Goal: Task Accomplishment & Management: Use online tool/utility

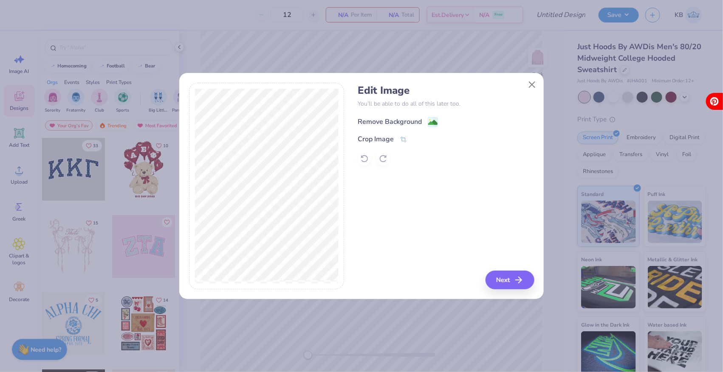
click at [419, 122] on div "Remove Background" at bounding box center [390, 122] width 64 height 10
click at [499, 282] on button "Next" at bounding box center [511, 280] width 49 height 19
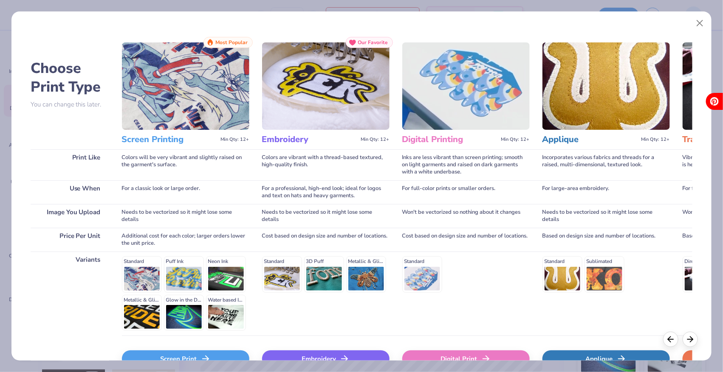
scroll to position [50, 0]
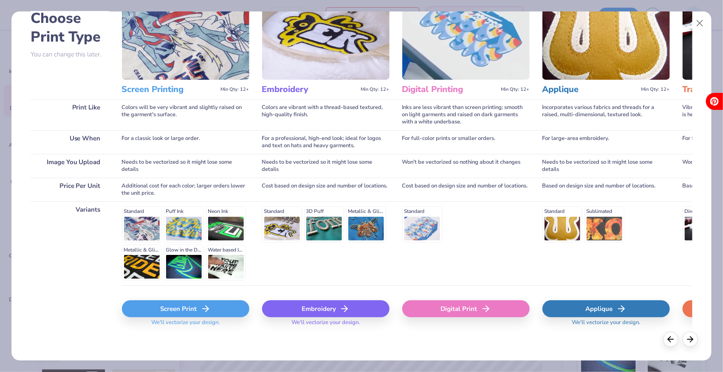
click at [179, 310] on div "Screen Print" at bounding box center [185, 309] width 127 height 17
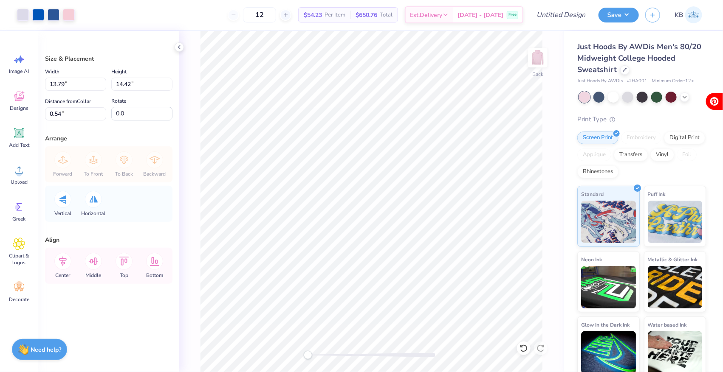
type input "10.22"
type input "10.69"
type input "4.27"
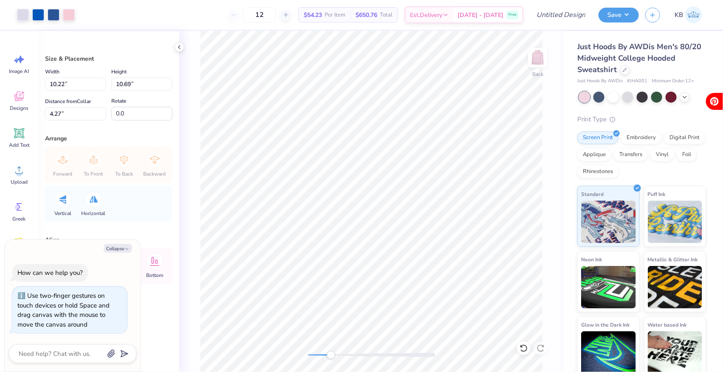
drag, startPoint x: 310, startPoint y: 358, endPoint x: 332, endPoint y: 357, distance: 22.9
click at [332, 357] on div "Accessibility label" at bounding box center [331, 355] width 8 height 8
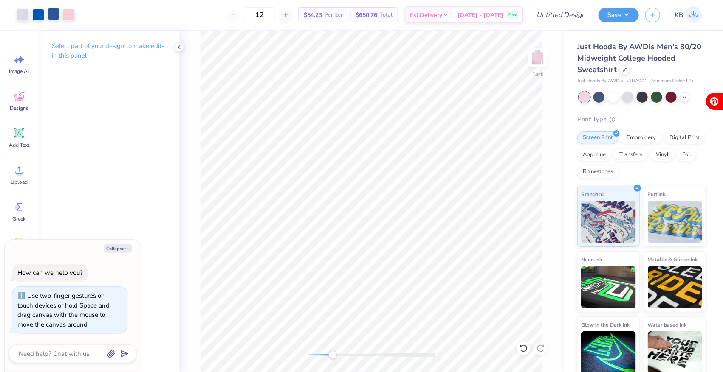
click at [56, 15] on div at bounding box center [54, 14] width 12 height 12
type textarea "x"
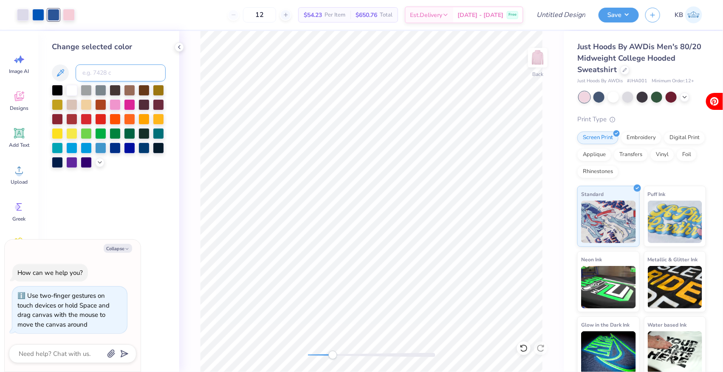
click at [97, 70] on input at bounding box center [121, 73] width 90 height 17
type input "2935"
type textarea "x"
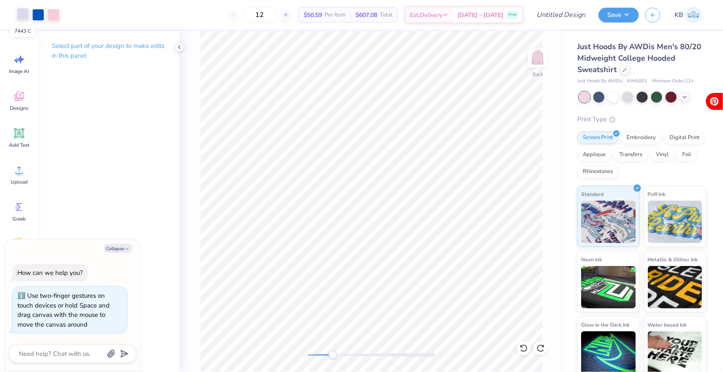
click at [22, 11] on div at bounding box center [23, 14] width 12 height 12
type textarea "x"
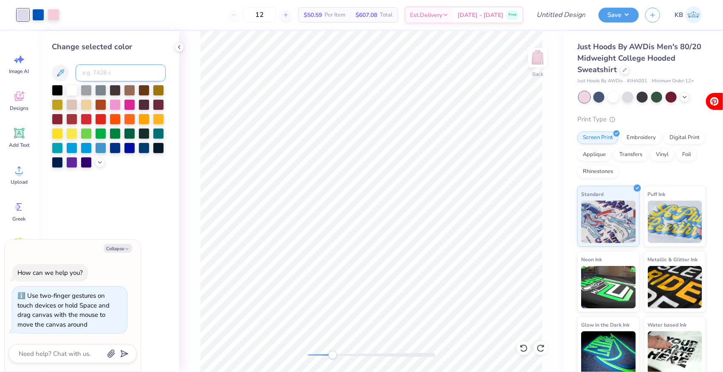
click at [94, 69] on input at bounding box center [121, 73] width 90 height 17
type input "2935"
type textarea "x"
click at [41, 12] on div at bounding box center [38, 14] width 12 height 12
click at [99, 161] on icon at bounding box center [99, 161] width 7 height 7
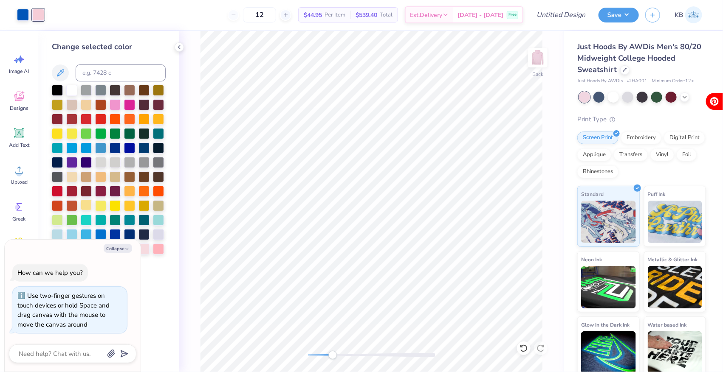
click at [87, 202] on div at bounding box center [86, 205] width 11 height 11
click at [59, 68] on icon at bounding box center [60, 73] width 10 height 10
click at [117, 248] on button "Collapse" at bounding box center [118, 248] width 28 height 9
type textarea "x"
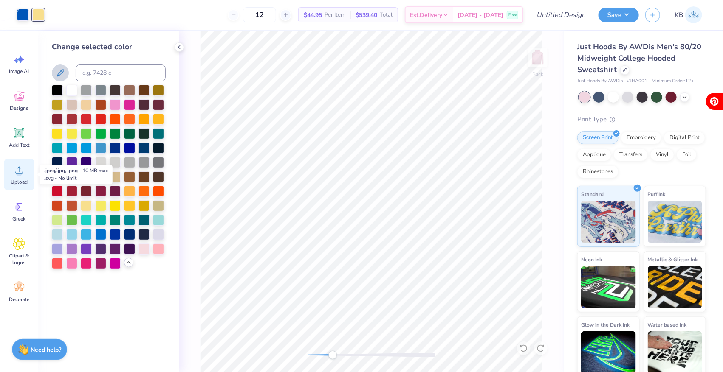
click at [15, 175] on icon at bounding box center [19, 170] width 13 height 13
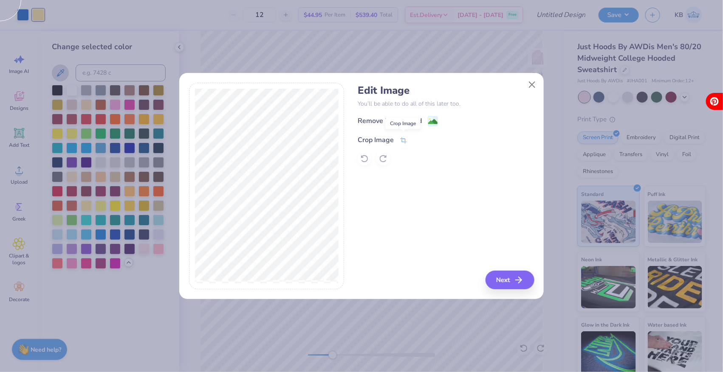
click at [405, 141] on icon at bounding box center [403, 141] width 6 height 6
click at [466, 222] on div "Edit Image You’ll be able to do all of this later too. Remove Background Crop I…" at bounding box center [446, 186] width 176 height 207
click at [414, 138] on button at bounding box center [417, 139] width 9 height 9
click at [505, 282] on button "Next" at bounding box center [511, 280] width 49 height 19
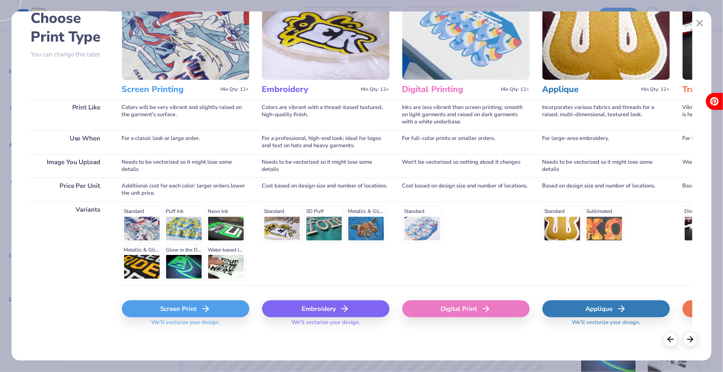
click at [231, 310] on div "Screen Print" at bounding box center [185, 309] width 127 height 17
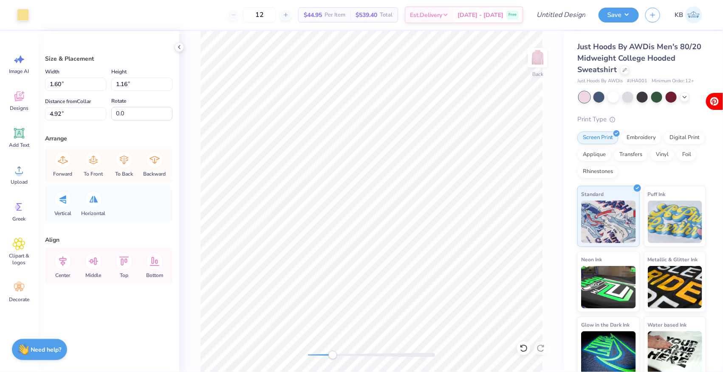
click at [15, 20] on div "Art colors" at bounding box center [14, 15] width 29 height 30
click at [22, 12] on div at bounding box center [23, 14] width 12 height 12
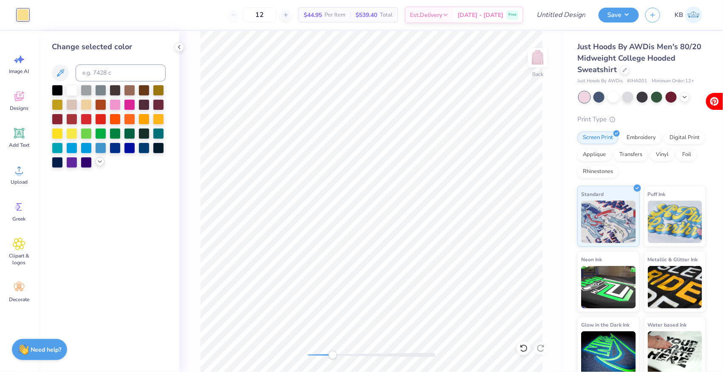
click at [101, 161] on polyline at bounding box center [99, 162] width 3 height 2
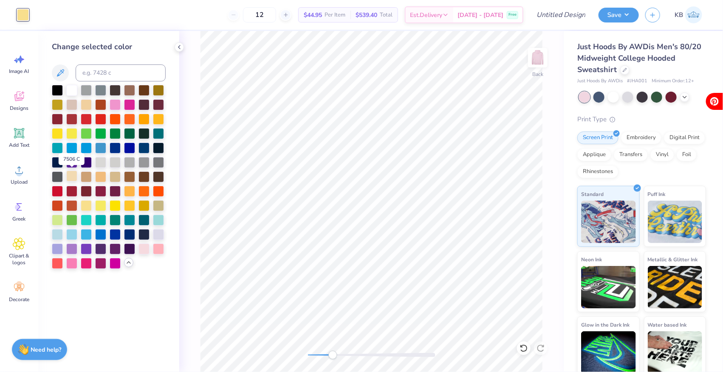
click at [71, 179] on div at bounding box center [71, 176] width 11 height 11
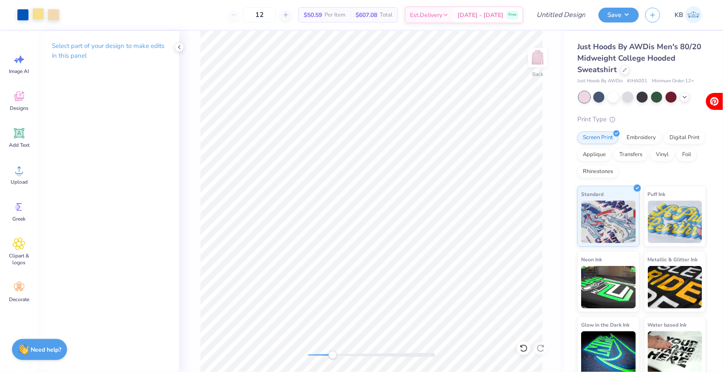
click at [38, 12] on div at bounding box center [38, 14] width 12 height 12
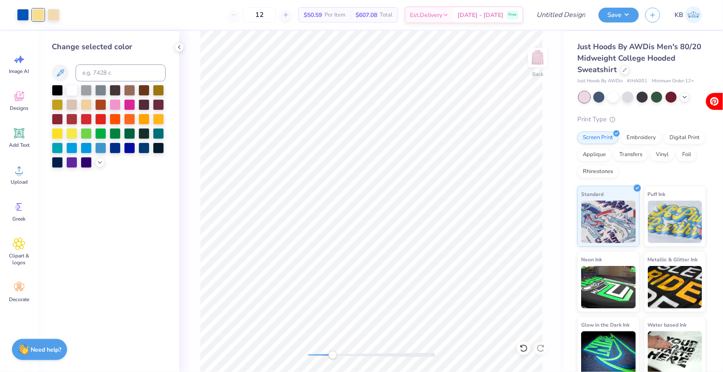
click at [99, 81] on div at bounding box center [109, 73] width 114 height 17
click at [99, 79] on input at bounding box center [121, 73] width 90 height 17
type input "7506"
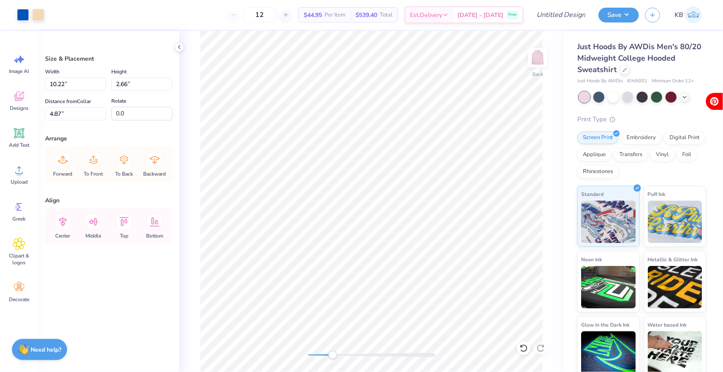
type input "5.64"
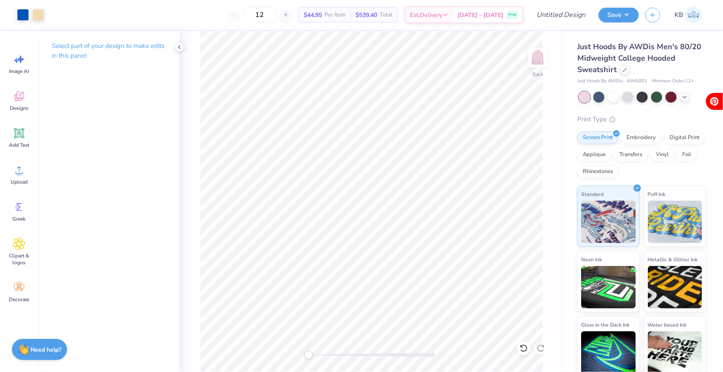
click at [308, 351] on div "Back" at bounding box center [371, 201] width 384 height 341
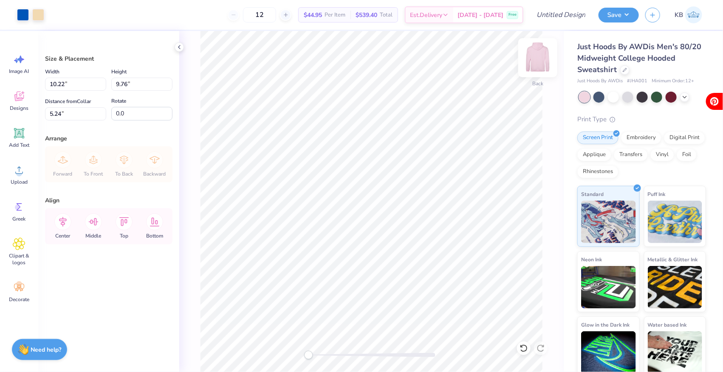
click at [538, 52] on img at bounding box center [538, 58] width 34 height 34
type input "10.79"
type input "10.29"
type input "6.07"
type input "11.65"
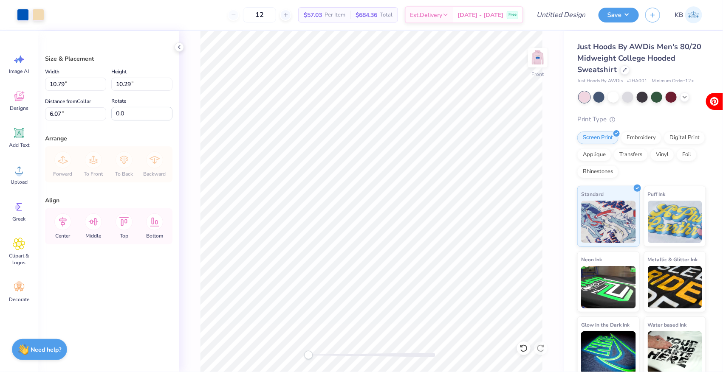
type input "11.12"
type input "6.00"
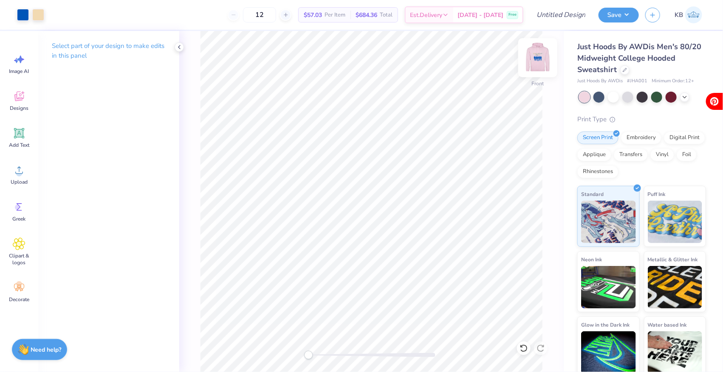
click at [537, 59] on img at bounding box center [538, 58] width 34 height 34
click at [11, 100] on div "Designs" at bounding box center [19, 101] width 31 height 32
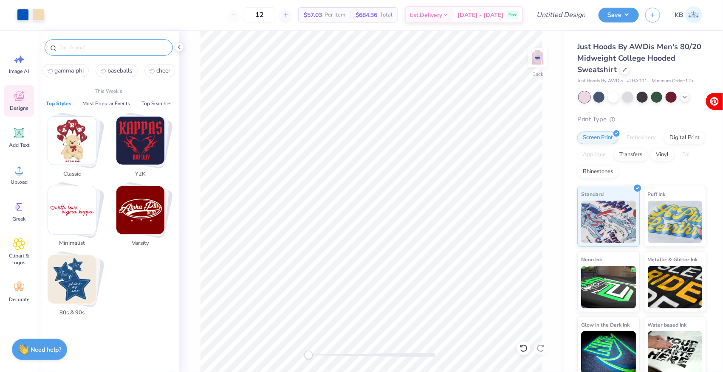
click at [127, 45] on input "text" at bounding box center [113, 47] width 109 height 8
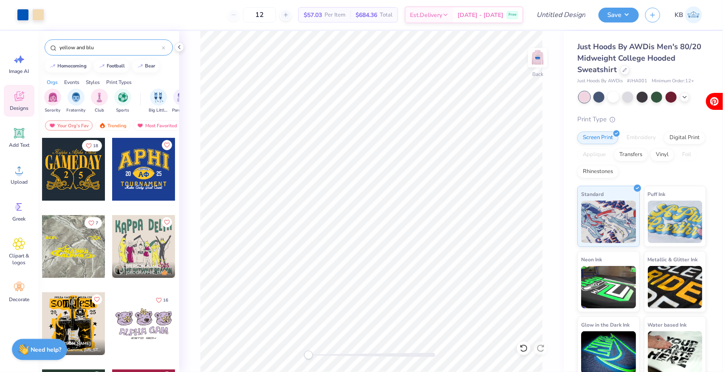
type input "yellow and blue"
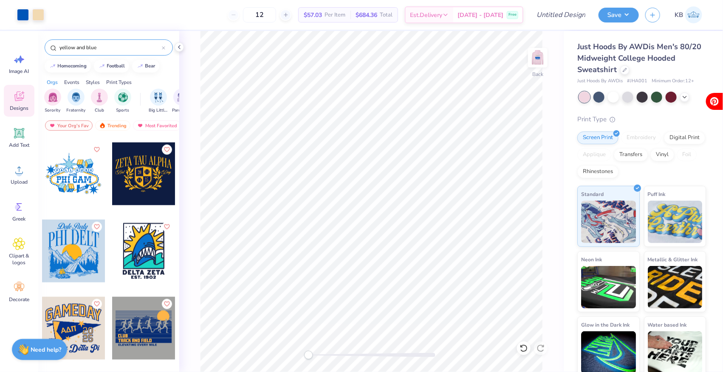
scroll to position [614, 0]
click at [163, 46] on icon at bounding box center [163, 47] width 3 height 3
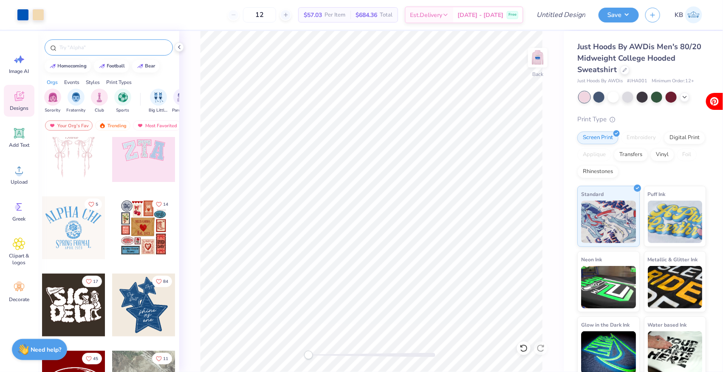
scroll to position [98, 0]
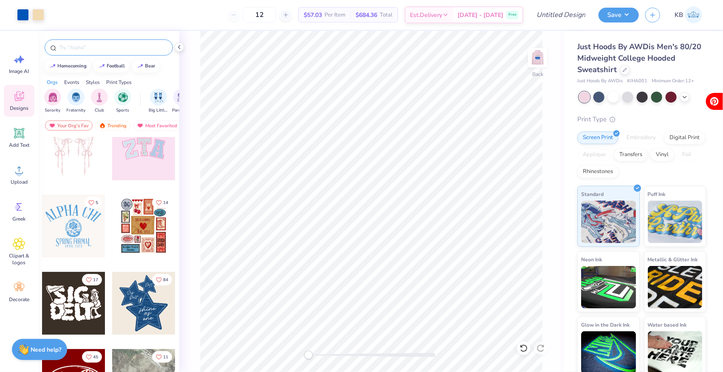
click at [57, 249] on div at bounding box center [73, 226] width 63 height 63
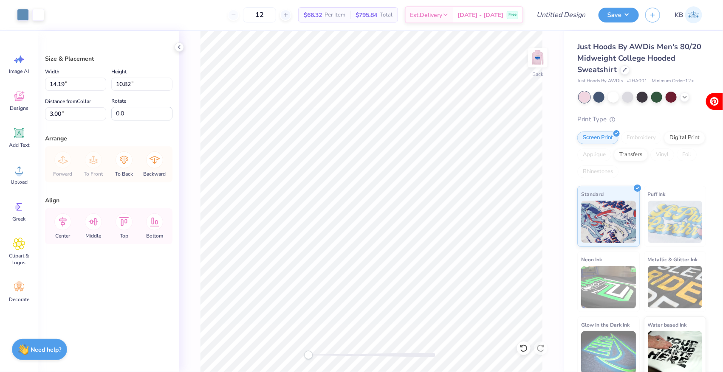
type input "5.21"
type input "3.97"
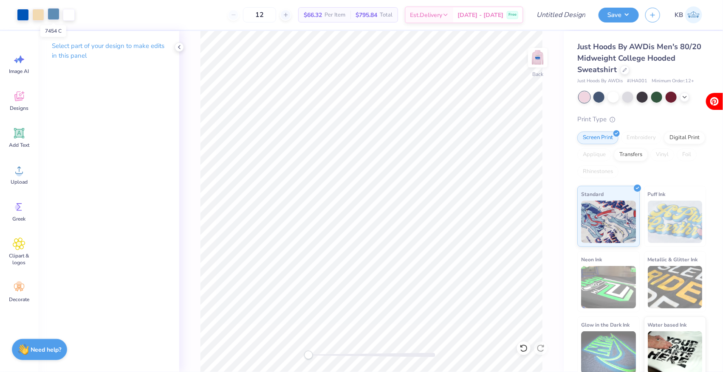
click at [54, 14] on div at bounding box center [54, 14] width 12 height 12
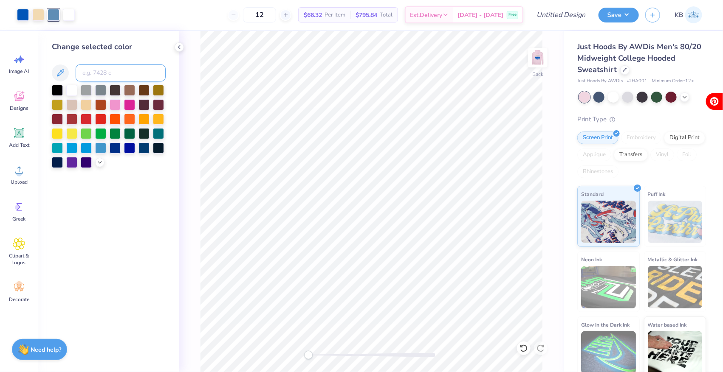
click at [91, 74] on input at bounding box center [121, 73] width 90 height 17
type input "2935"
click at [21, 107] on span "Designs" at bounding box center [19, 108] width 19 height 7
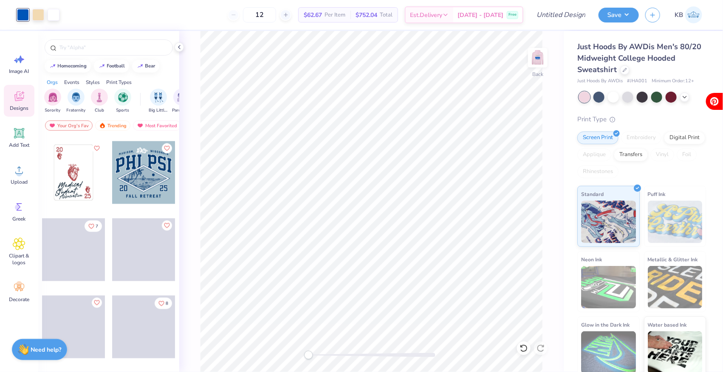
scroll to position [4950, 0]
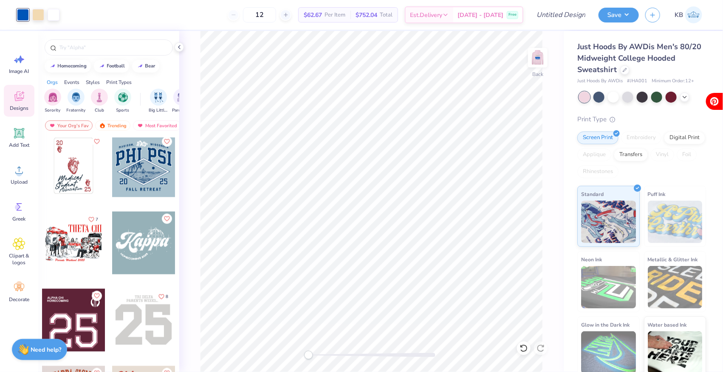
click at [77, 164] on div at bounding box center [73, 166] width 63 height 63
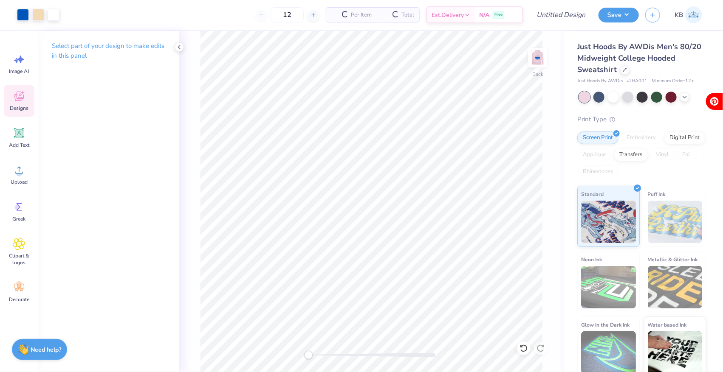
click at [18, 107] on span "Designs" at bounding box center [19, 108] width 19 height 7
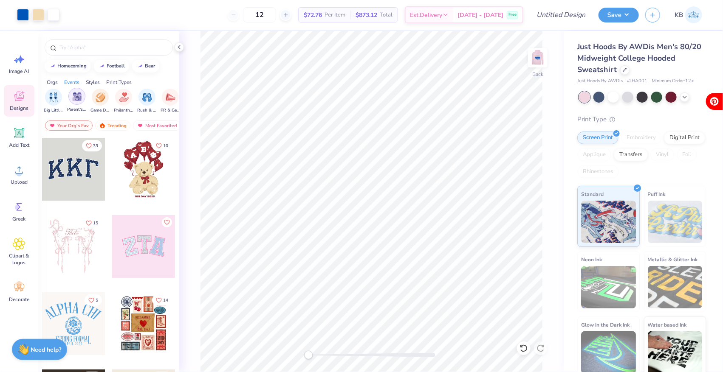
scroll to position [0, 107]
click at [121, 96] on img "filter for Philanthropy" at bounding box center [122, 97] width 10 height 10
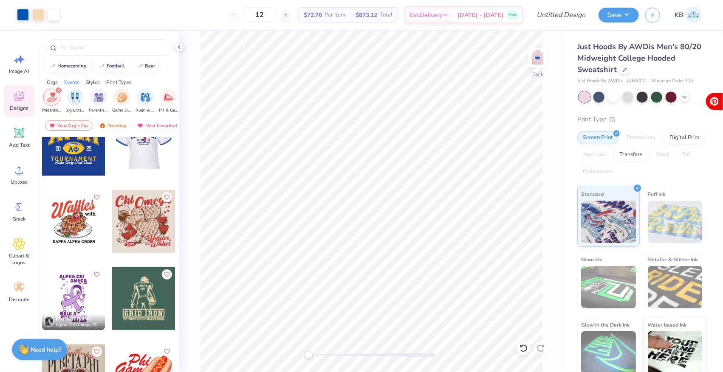
scroll to position [103, 0]
click at [130, 220] on div at bounding box center [143, 221] width 63 height 63
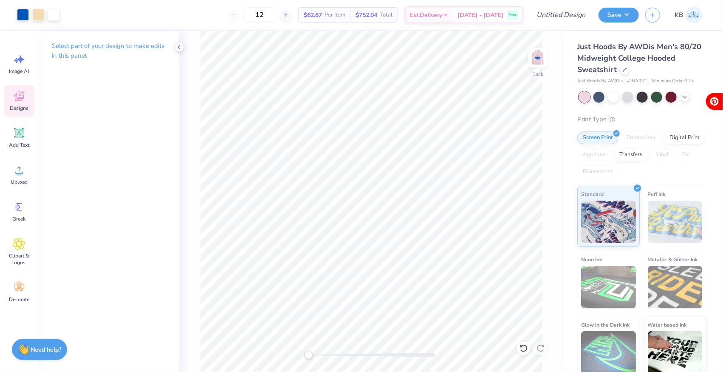
click at [15, 94] on icon at bounding box center [19, 96] width 13 height 13
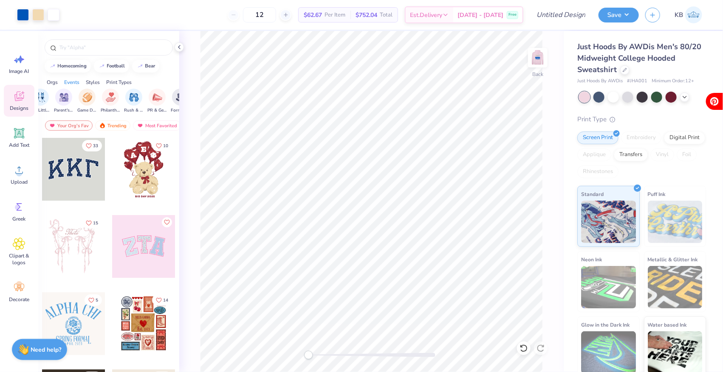
scroll to position [0, 138]
click at [96, 97] on div "filter for Philanthropy" at bounding box center [90, 96] width 17 height 17
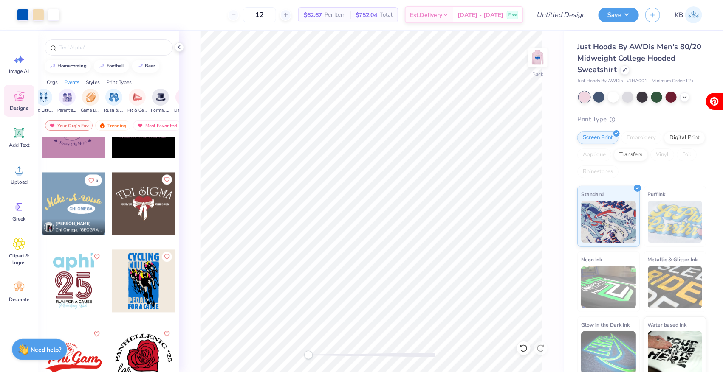
scroll to position [800, 0]
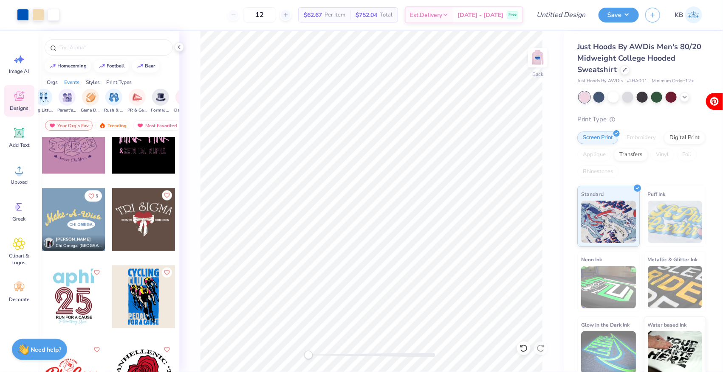
click at [142, 230] on div at bounding box center [143, 220] width 63 height 63
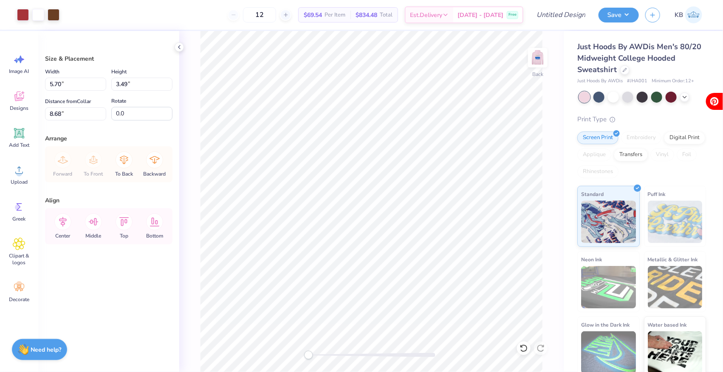
type input "5.70"
type input "3.49"
type input "8.68"
type input "4.34"
type input "3.98"
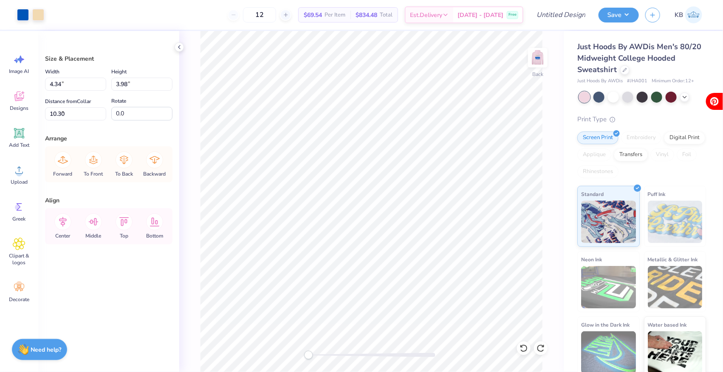
type input "5.64"
type input "10.22"
type input "9.36"
type input "5.06"
type input "4.64"
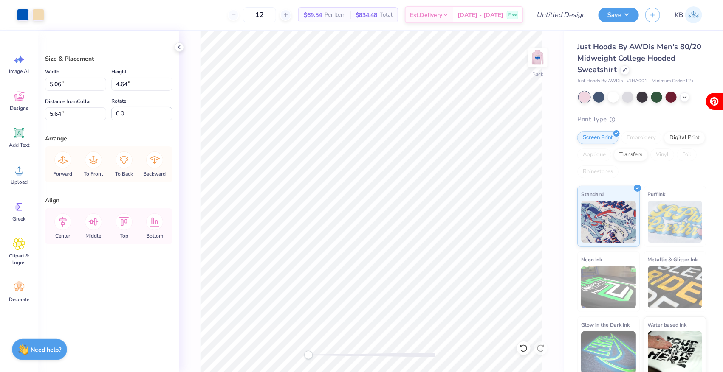
type input "6.39"
click at [196, 66] on div "Back" at bounding box center [371, 201] width 384 height 341
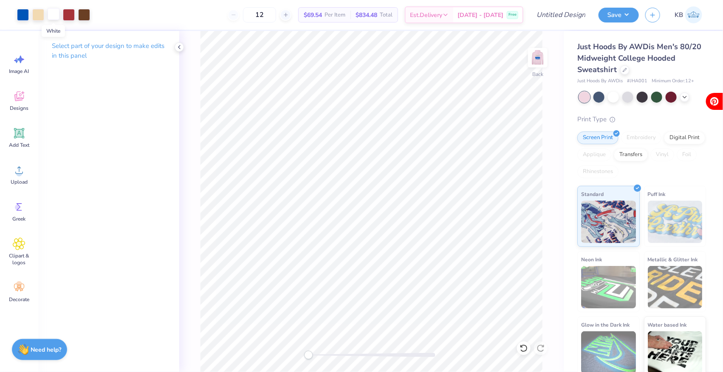
click at [51, 15] on div at bounding box center [54, 14] width 12 height 12
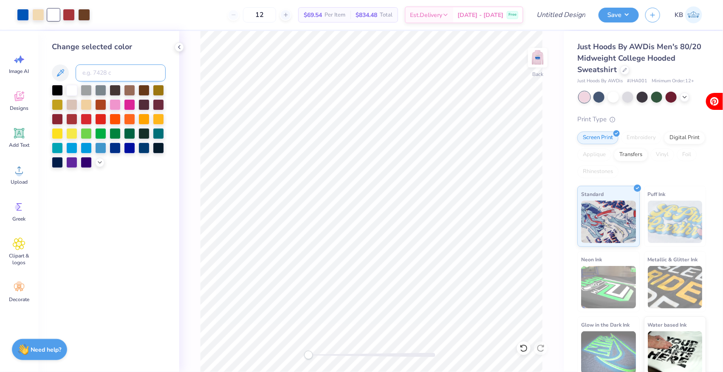
click at [103, 71] on input at bounding box center [121, 73] width 90 height 17
type input "2935"
click at [53, 14] on div at bounding box center [54, 14] width 12 height 12
click at [127, 102] on div at bounding box center [129, 104] width 11 height 11
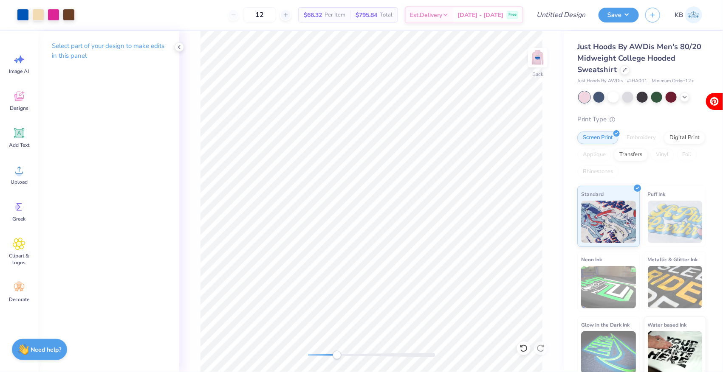
drag, startPoint x: 310, startPoint y: 355, endPoint x: 340, endPoint y: 355, distance: 29.3
click at [340, 355] on div "Accessibility label" at bounding box center [336, 355] width 8 height 8
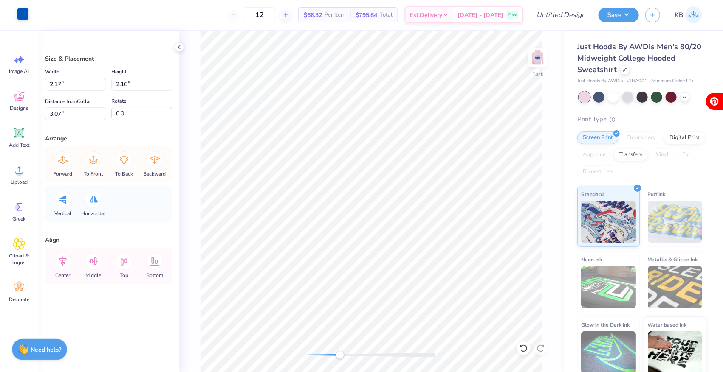
click at [23, 15] on div at bounding box center [23, 14] width 12 height 12
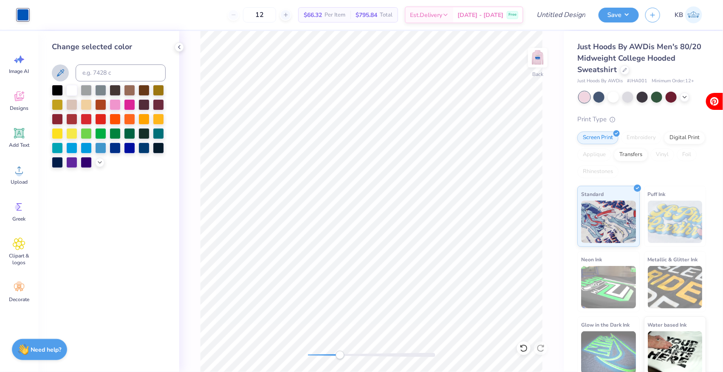
click at [58, 72] on icon at bounding box center [60, 73] width 10 height 10
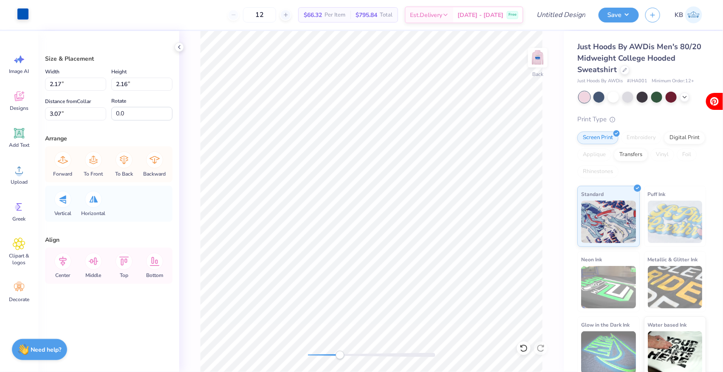
click at [20, 18] on div at bounding box center [23, 14] width 12 height 12
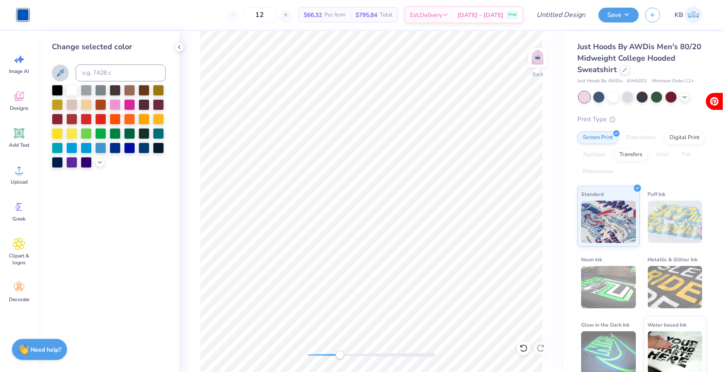
click at [66, 75] on button at bounding box center [60, 73] width 17 height 17
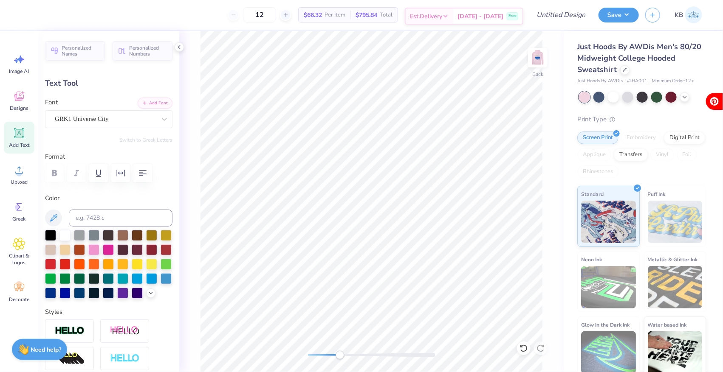
type textarea "E"
type textarea "delta phi Epsilon"
type input "1.37"
type input "0.20"
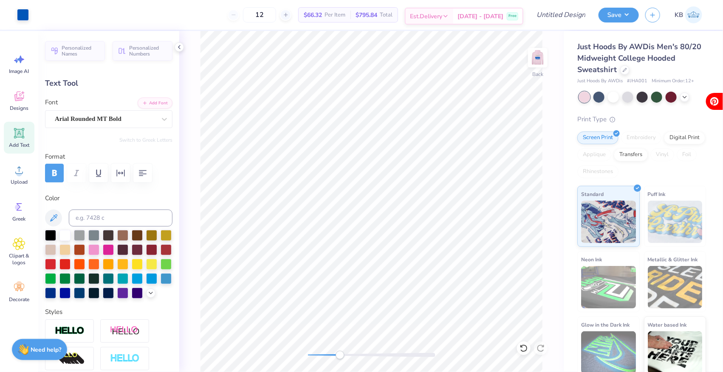
type input "3.46"
type input "1.05"
click at [73, 16] on div at bounding box center [69, 14] width 12 height 12
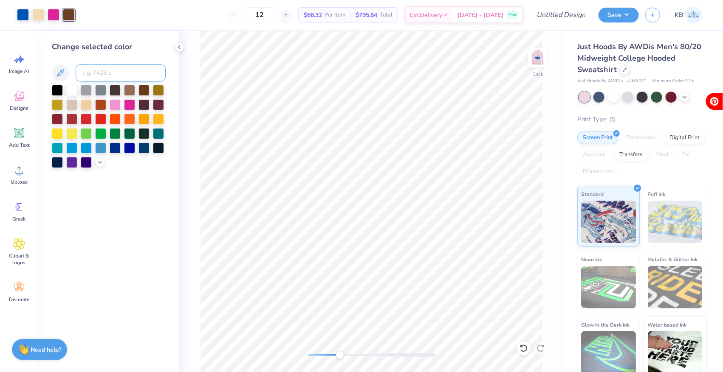
click at [87, 78] on input at bounding box center [121, 73] width 90 height 17
type input "2935"
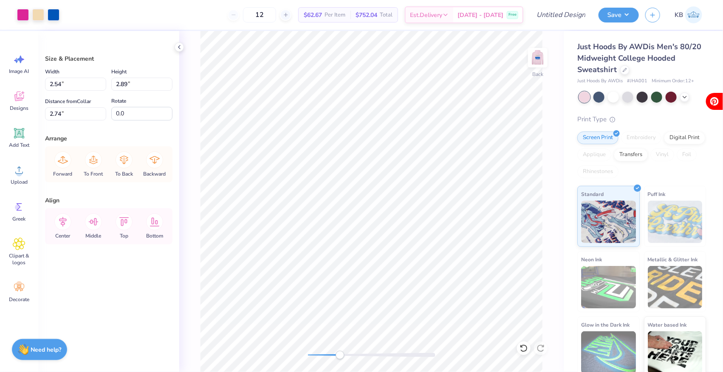
type input "2.54"
type input "2.89"
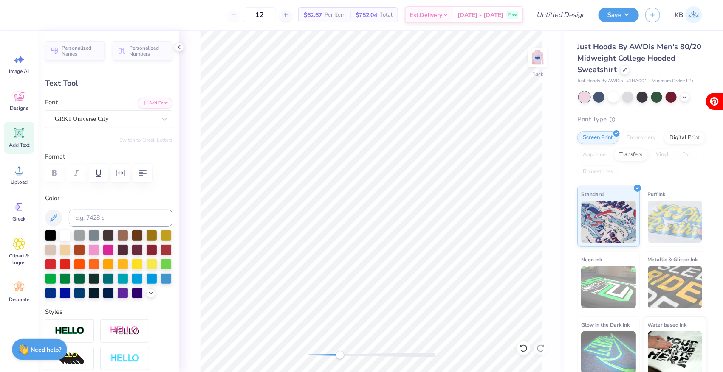
scroll to position [0, 2]
type textarea "delta phi"
type input "5.65"
type input "1.27"
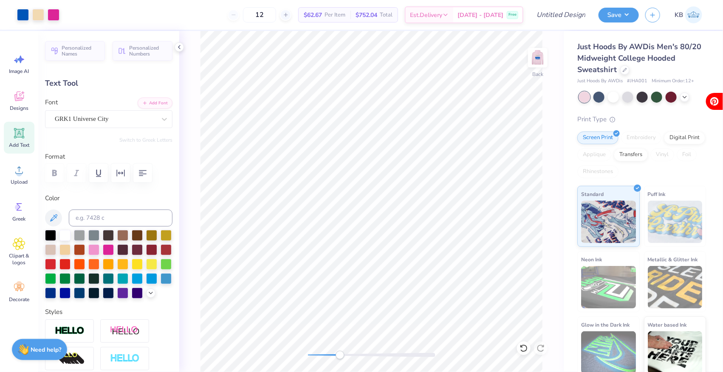
type input "1.79"
type textarea "epsilon"
type input "5.09"
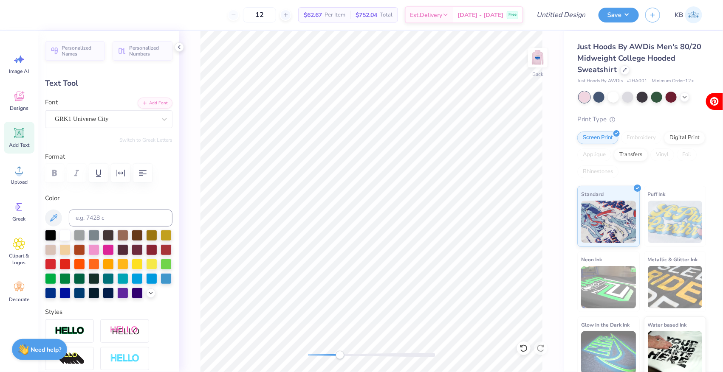
type input "1.21"
type input "5.85"
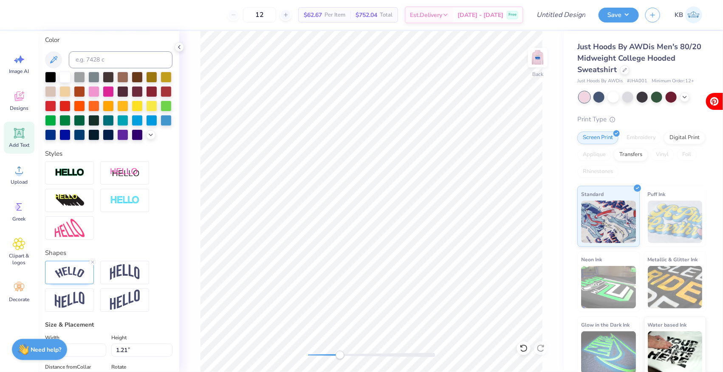
scroll to position [200, 0]
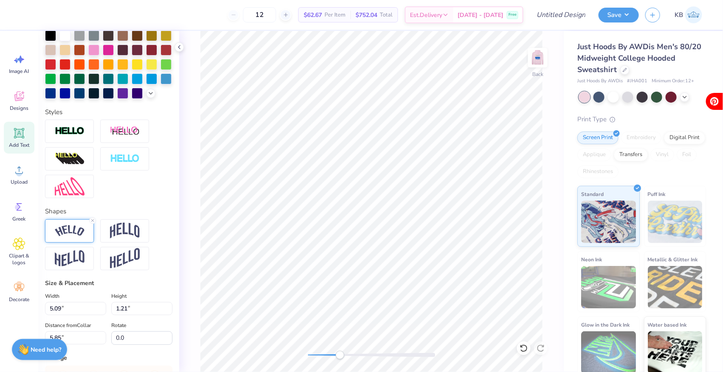
click at [69, 225] on img at bounding box center [70, 230] width 30 height 11
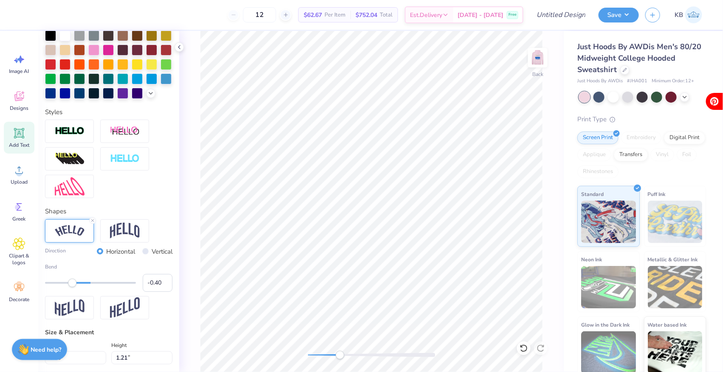
type input "-0.39"
drag, startPoint x: 112, startPoint y: 282, endPoint x: 73, endPoint y: 276, distance: 39.4
click at [73, 276] on div "Bend -0.39" at bounding box center [108, 277] width 127 height 29
type input "5.04"
type input "1.20"
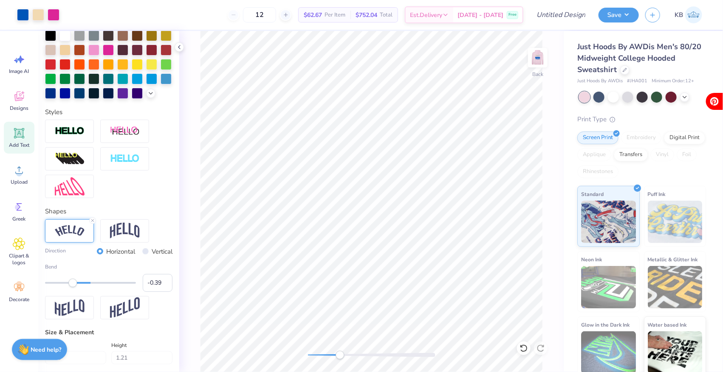
type input "5.83"
click at [301, 347] on div "Back" at bounding box center [371, 201] width 384 height 341
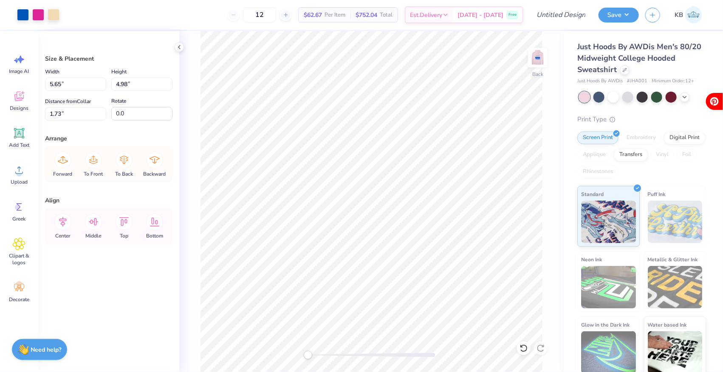
type input "1.86"
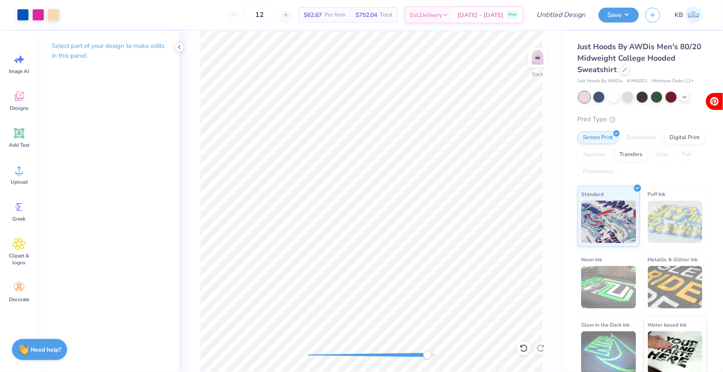
click at [415, 351] on div "Back" at bounding box center [371, 201] width 384 height 341
click at [370, 351] on div "Back" at bounding box center [371, 201] width 384 height 341
click at [306, 342] on div "Back" at bounding box center [371, 201] width 384 height 341
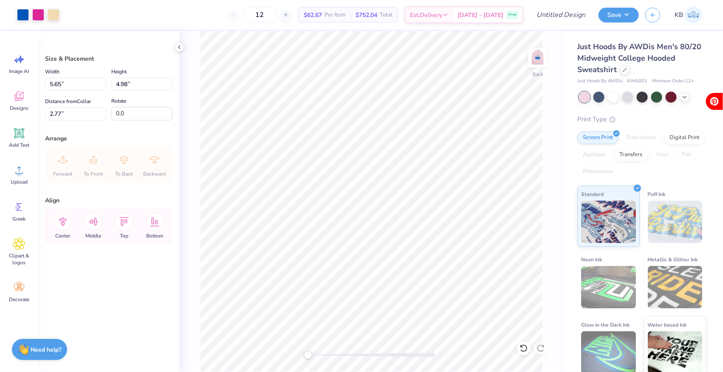
type input "2.77"
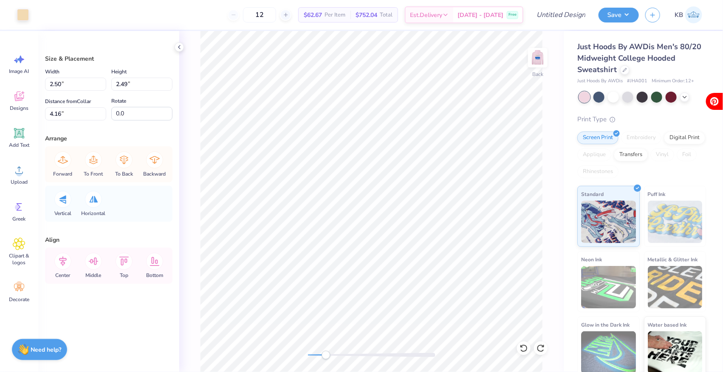
drag, startPoint x: 309, startPoint y: 355, endPoint x: 332, endPoint y: 354, distance: 23.4
click at [330, 355] on div "Accessibility label" at bounding box center [325, 355] width 8 height 8
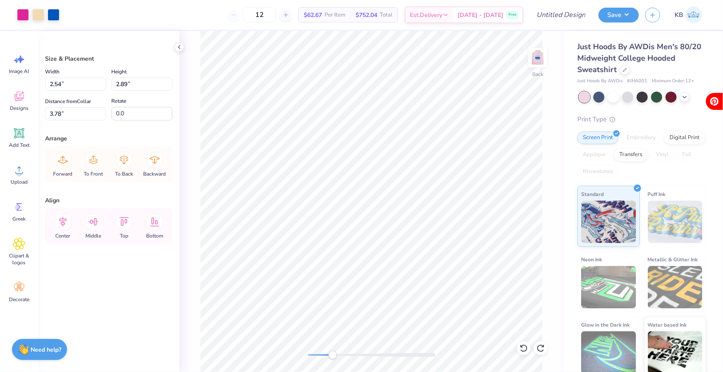
type input "3.90"
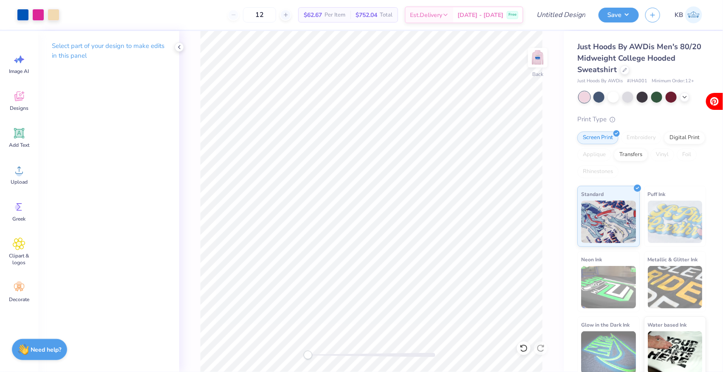
drag, startPoint x: 332, startPoint y: 355, endPoint x: 307, endPoint y: 352, distance: 25.2
click at [307, 352] on div "Accessibility label" at bounding box center [308, 355] width 8 height 8
click at [341, 362] on div "Back" at bounding box center [371, 201] width 384 height 341
click at [540, 60] on img at bounding box center [538, 58] width 34 height 34
drag, startPoint x: 344, startPoint y: 359, endPoint x: 312, endPoint y: 358, distance: 31.9
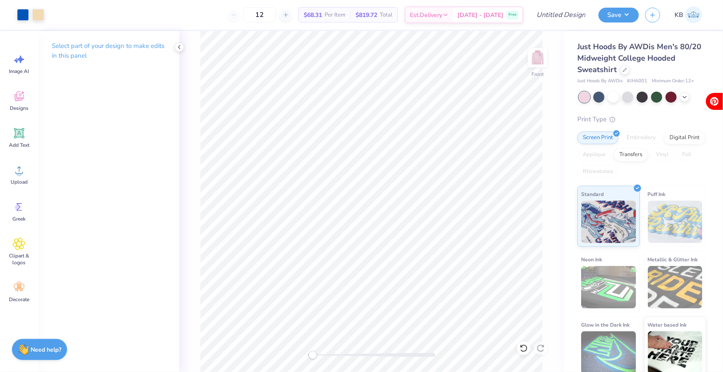
click at [312, 358] on div at bounding box center [371, 355] width 127 height 8
drag, startPoint x: 314, startPoint y: 358, endPoint x: 324, endPoint y: 358, distance: 10.6
click at [324, 358] on div "Accessibility label" at bounding box center [324, 355] width 8 height 8
click at [375, 347] on div "Front" at bounding box center [371, 201] width 384 height 341
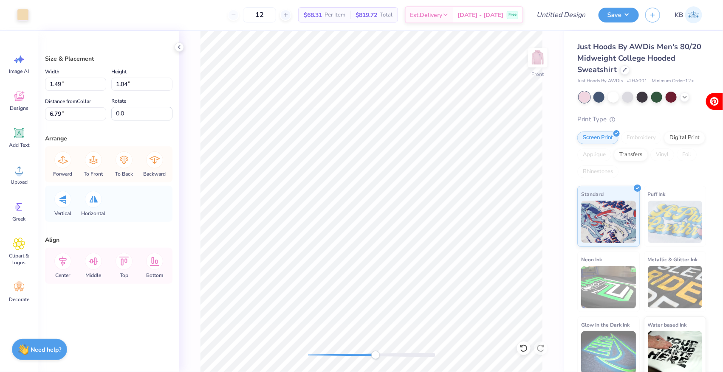
type input "0.58"
type input "0.08"
type input "7.41"
click at [22, 12] on div at bounding box center [23, 14] width 12 height 12
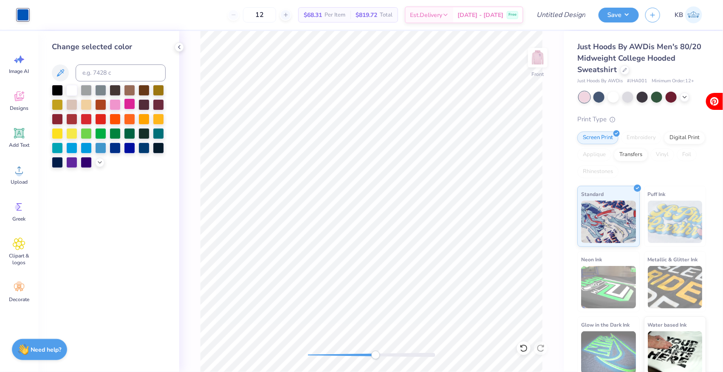
click at [129, 101] on div at bounding box center [129, 104] width 11 height 11
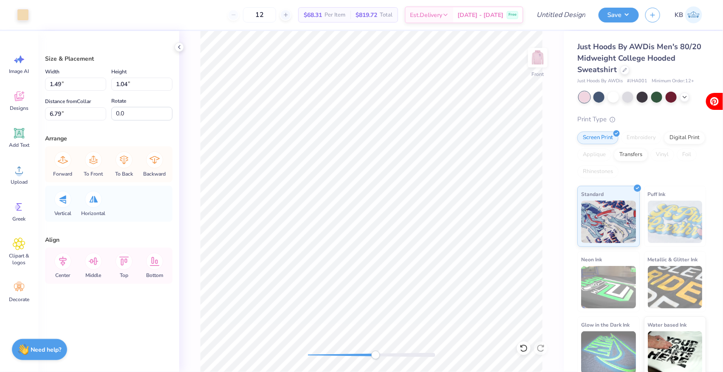
type input "0.06"
type input "0.11"
type input "6.00"
type input "11.65"
type input "1.84"
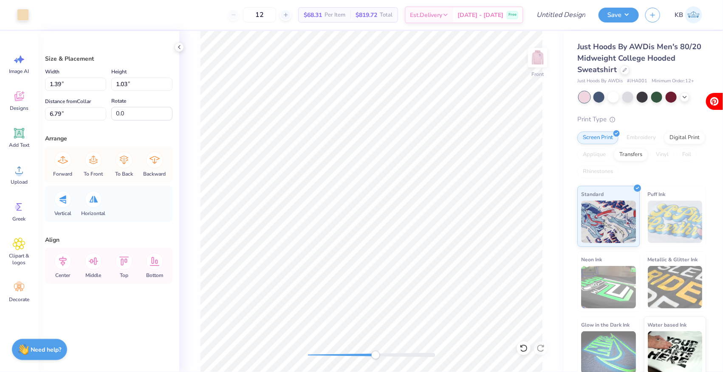
type input "6.45"
click at [12, 13] on div "Art colors" at bounding box center [14, 15] width 29 height 30
click at [19, 13] on div at bounding box center [23, 14] width 12 height 12
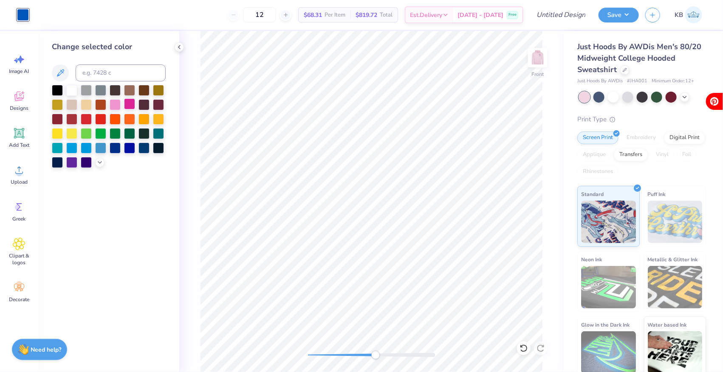
click at [131, 102] on div at bounding box center [129, 104] width 11 height 11
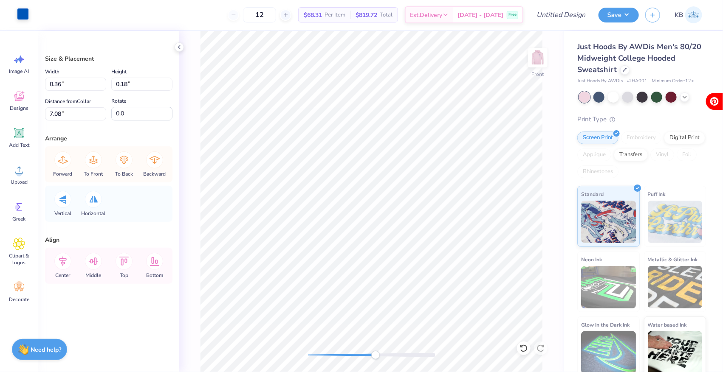
click at [25, 13] on div at bounding box center [23, 14] width 12 height 12
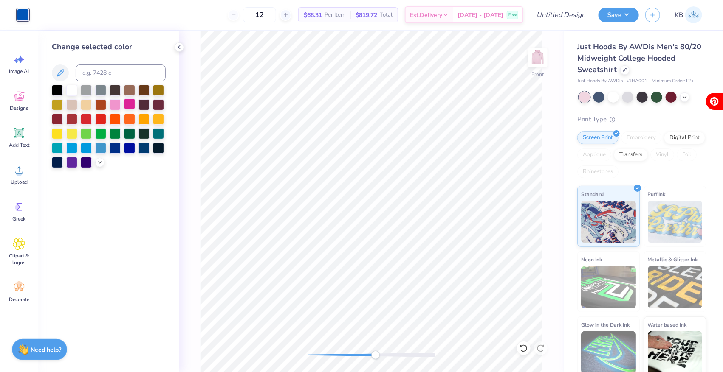
click at [130, 104] on div at bounding box center [129, 104] width 11 height 11
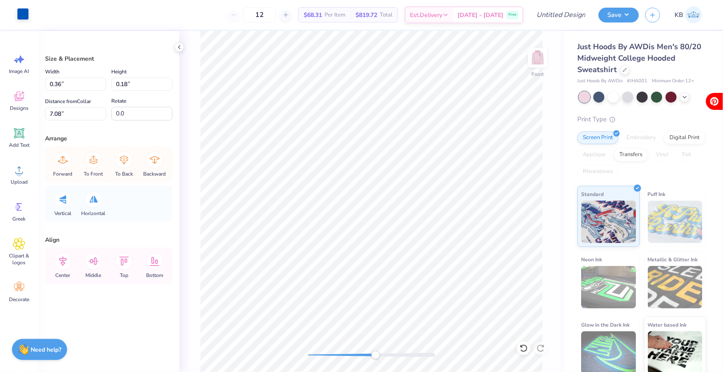
click at [22, 13] on div at bounding box center [23, 14] width 12 height 12
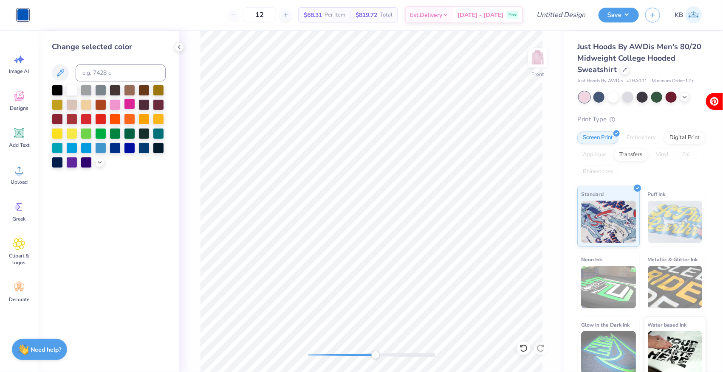
click at [130, 101] on div at bounding box center [129, 104] width 11 height 11
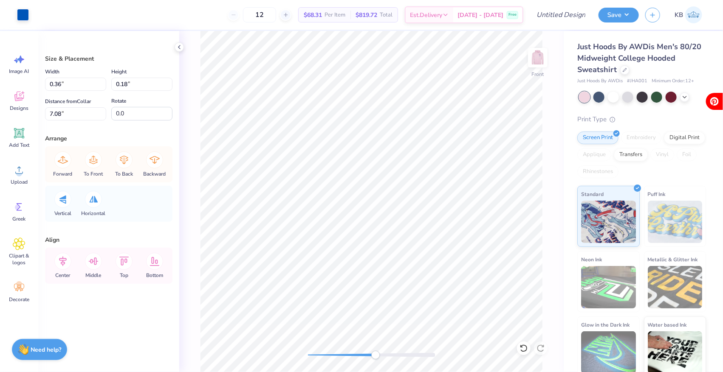
type input "0.73"
type input "1.92"
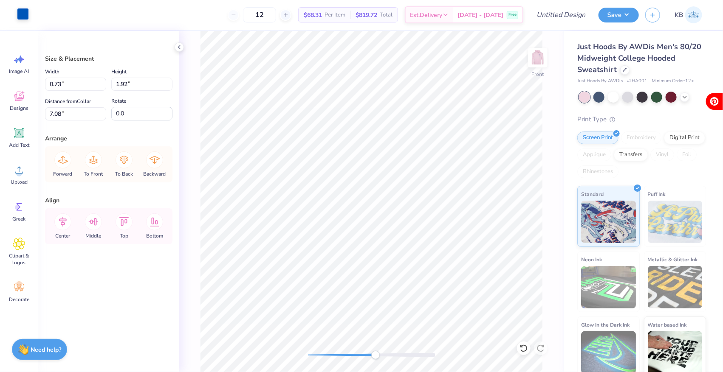
click at [23, 14] on div at bounding box center [23, 14] width 12 height 12
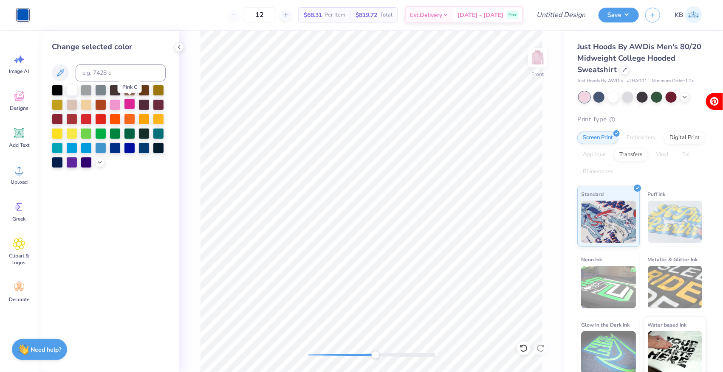
click at [129, 101] on div at bounding box center [129, 104] width 11 height 11
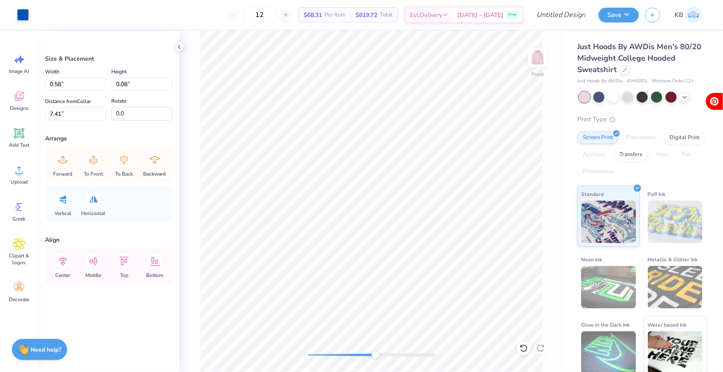
type input "2.12"
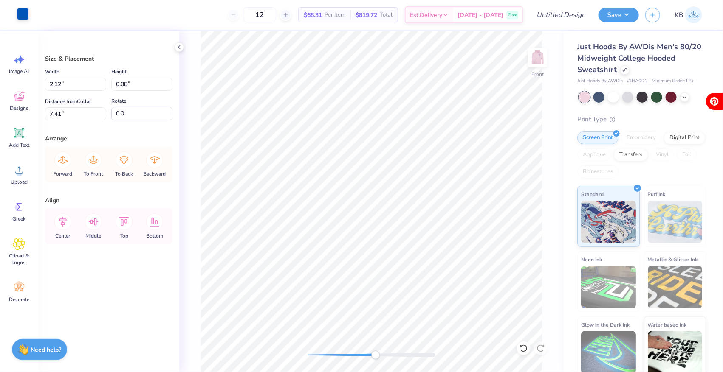
click at [27, 15] on div at bounding box center [23, 14] width 12 height 12
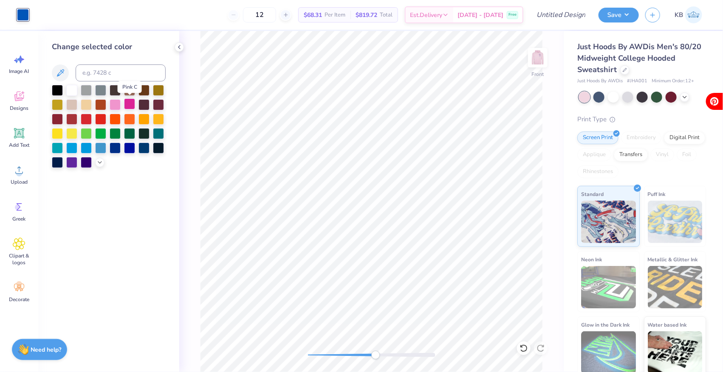
click at [131, 104] on div at bounding box center [129, 104] width 11 height 11
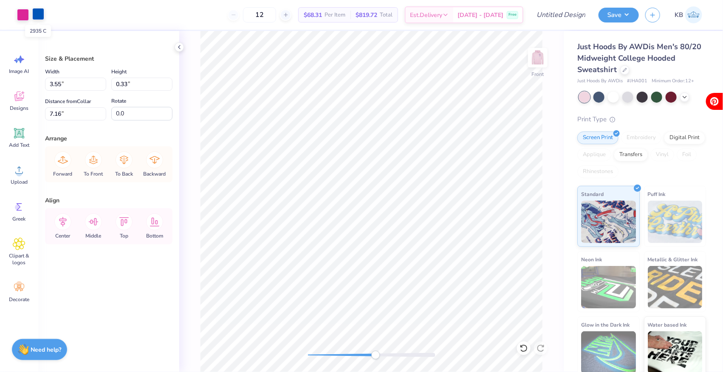
click at [37, 18] on div at bounding box center [38, 14] width 12 height 12
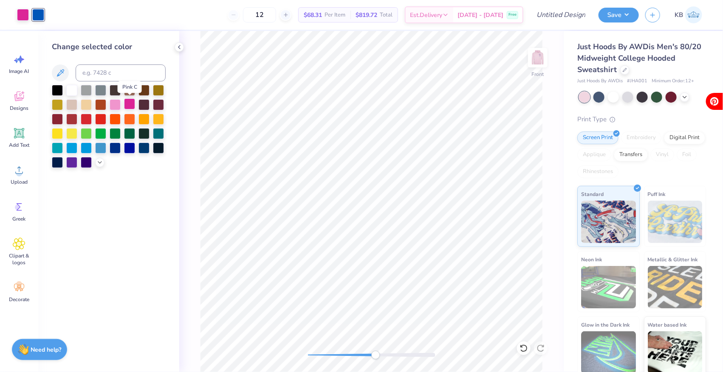
click at [132, 105] on div at bounding box center [129, 104] width 11 height 11
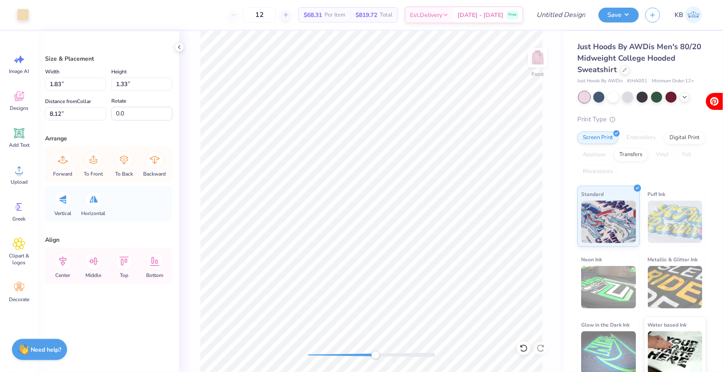
type input "7.03"
type input "1.42"
type input "8.07"
type input "7.03"
type input "1.42"
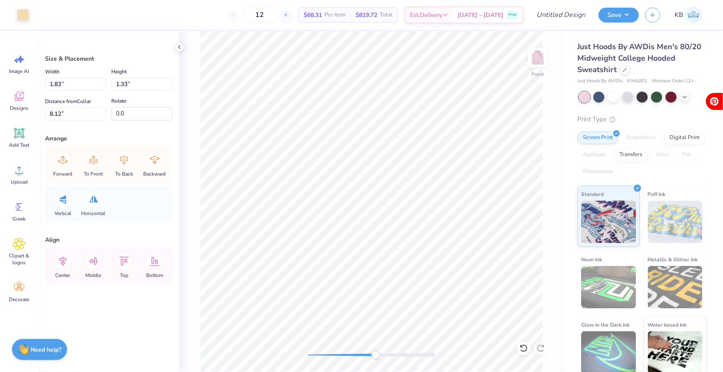
type input "8.07"
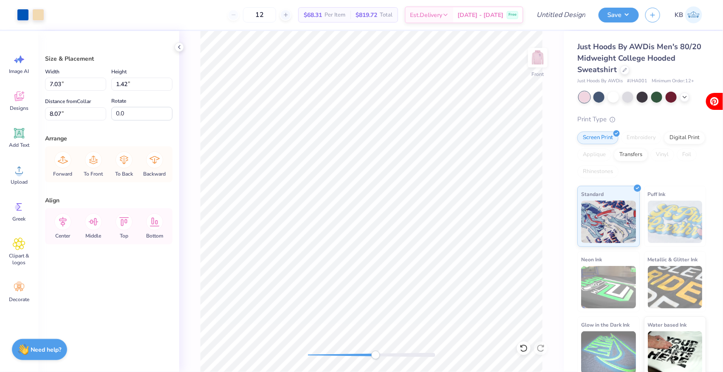
type input "11.65"
type input "1.84"
type input "6.45"
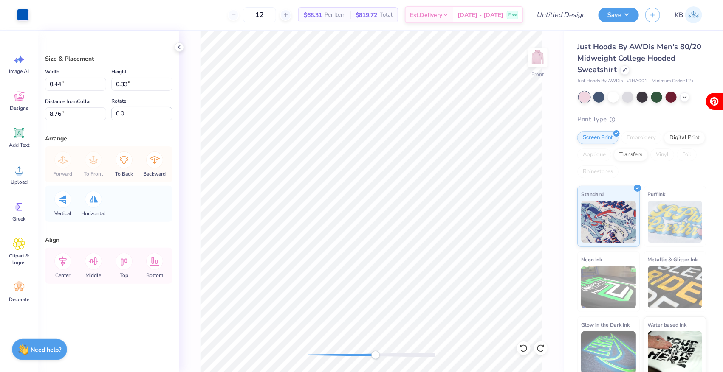
type input "1.75"
type input "1.34"
type input "8.11"
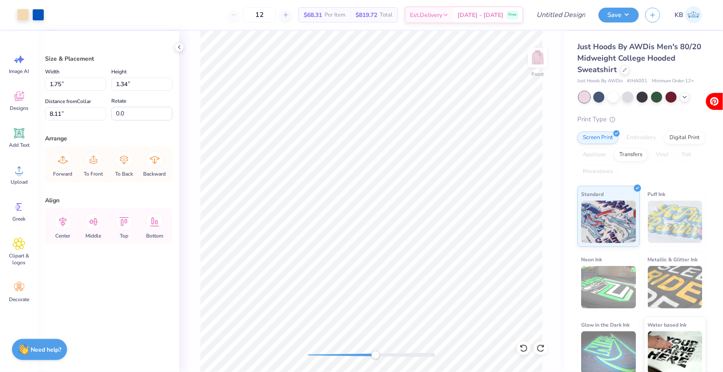
type input "1.77"
type input "1.46"
type input "6.79"
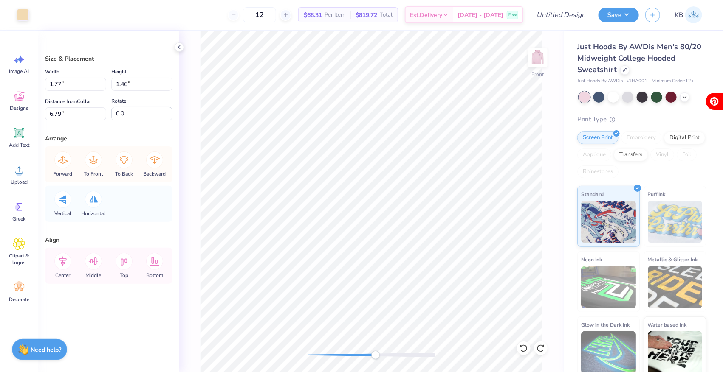
type input "3.37"
type input "2.08"
click at [486, 353] on div "Front" at bounding box center [371, 201] width 384 height 341
type input "11.65"
type input "1.84"
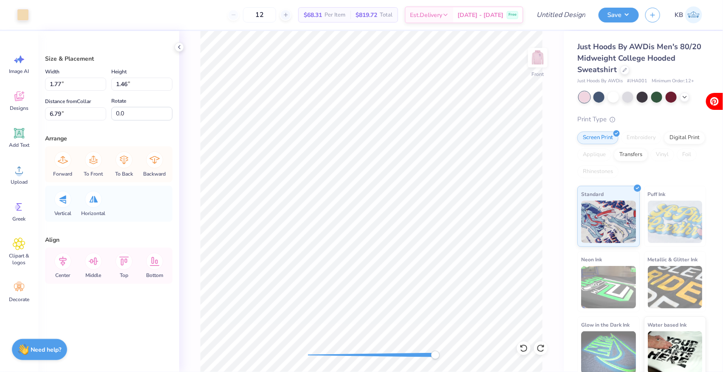
type input "6.45"
click at [292, 333] on div "Front" at bounding box center [371, 201] width 384 height 341
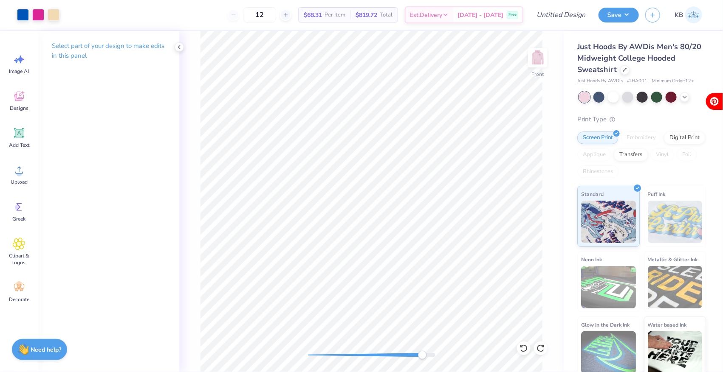
click at [456, 336] on div "Front" at bounding box center [371, 201] width 384 height 341
click at [21, 13] on div at bounding box center [23, 14] width 12 height 12
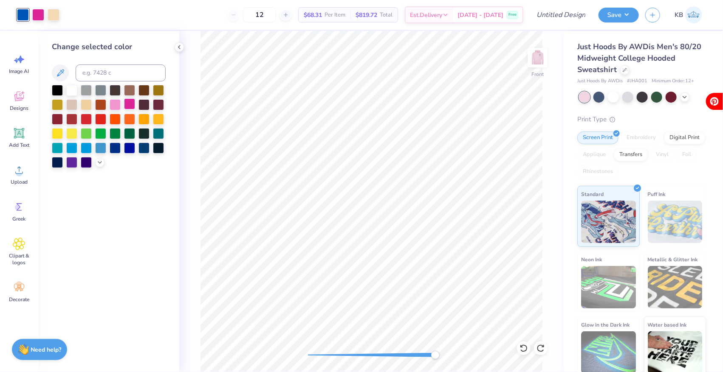
click at [130, 101] on div at bounding box center [129, 104] width 11 height 11
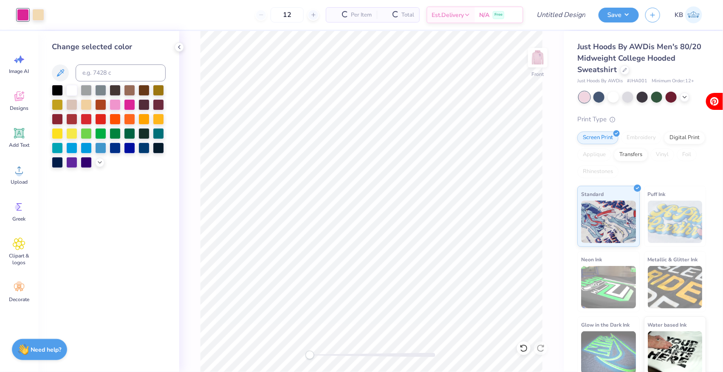
click at [310, 345] on div "Front" at bounding box center [371, 201] width 384 height 341
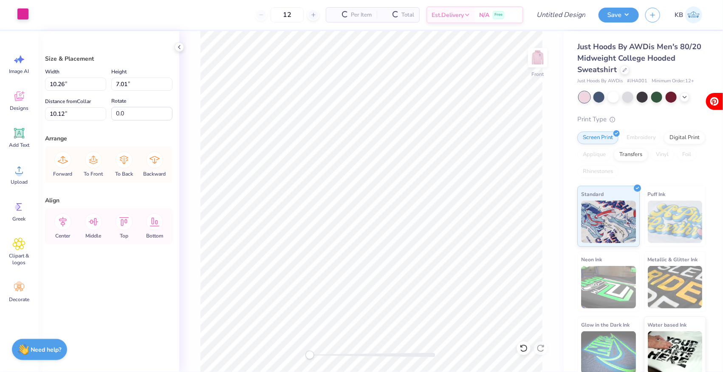
click at [24, 15] on div at bounding box center [23, 14] width 12 height 12
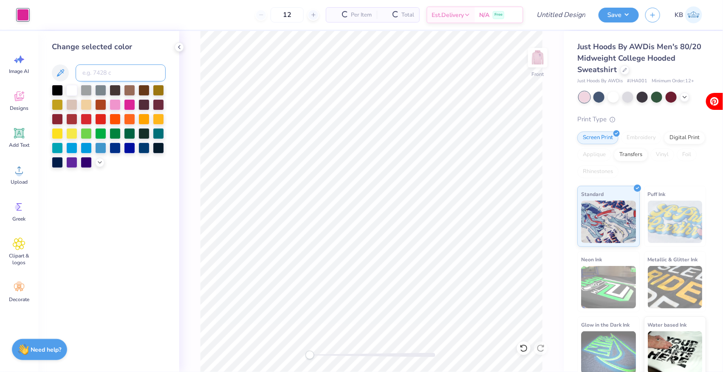
click at [116, 73] on input at bounding box center [121, 73] width 90 height 17
type input "2935"
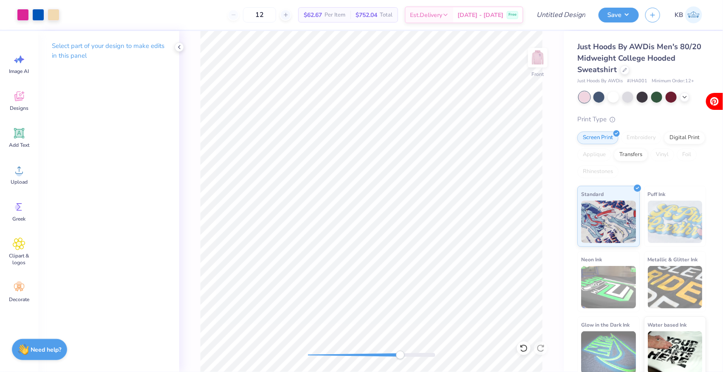
click at [399, 349] on div "Front" at bounding box center [371, 201] width 384 height 341
drag, startPoint x: 403, startPoint y: 356, endPoint x: 523, endPoint y: 350, distance: 119.5
click at [523, 350] on div "Front" at bounding box center [371, 201] width 384 height 341
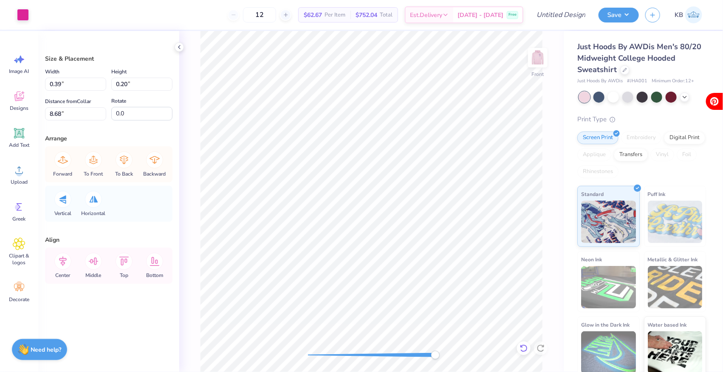
type input "0.37"
type input "0.18"
type input "8.69"
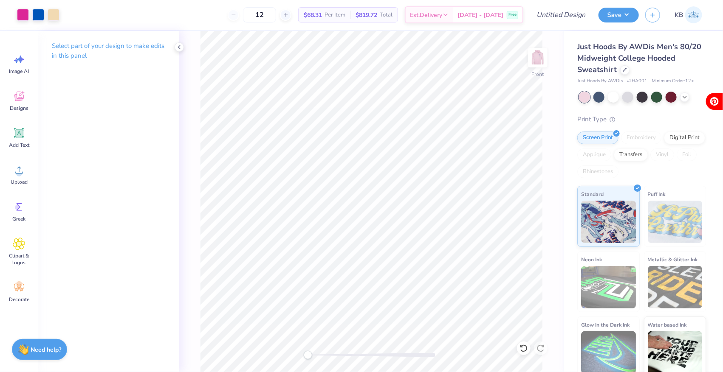
click at [294, 341] on div "Front" at bounding box center [371, 201] width 384 height 341
click at [569, 12] on input "Design Title" at bounding box center [550, 14] width 83 height 17
type input "deepher dude"
click at [539, 58] on img at bounding box center [538, 58] width 34 height 34
click at [276, 17] on input "12" at bounding box center [259, 14] width 33 height 15
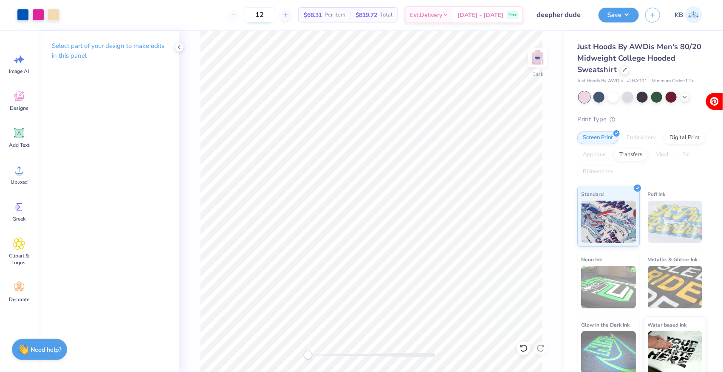
drag, startPoint x: 280, startPoint y: 17, endPoint x: 268, endPoint y: 17, distance: 11.9
click at [268, 17] on input "12" at bounding box center [259, 14] width 33 height 15
type input "50"
click at [621, 13] on button "Save" at bounding box center [618, 13] width 40 height 15
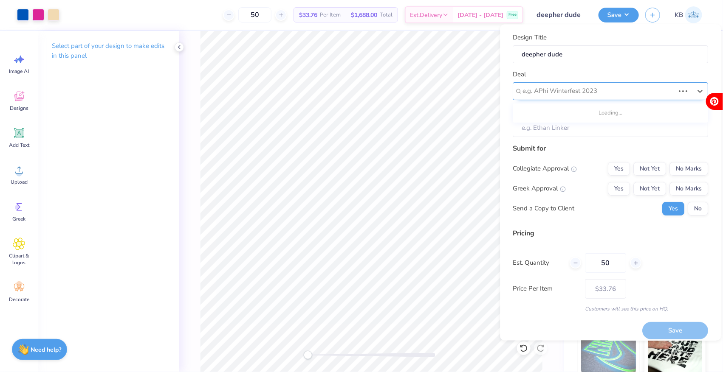
click at [582, 89] on div at bounding box center [599, 91] width 152 height 11
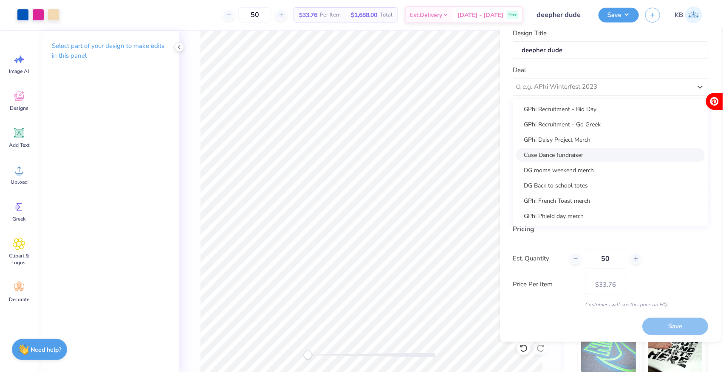
scroll to position [184, 0]
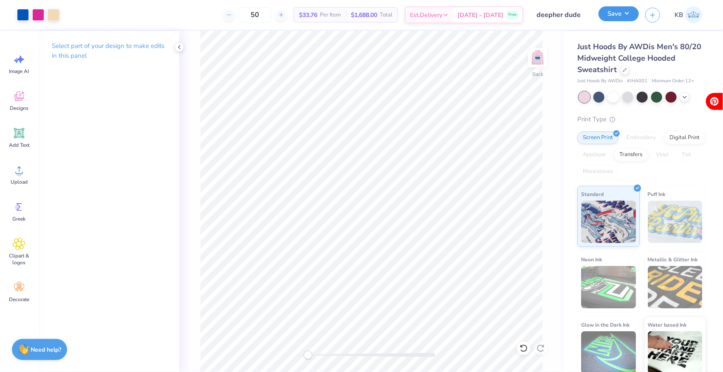
click at [620, 11] on button "Save" at bounding box center [618, 13] width 40 height 15
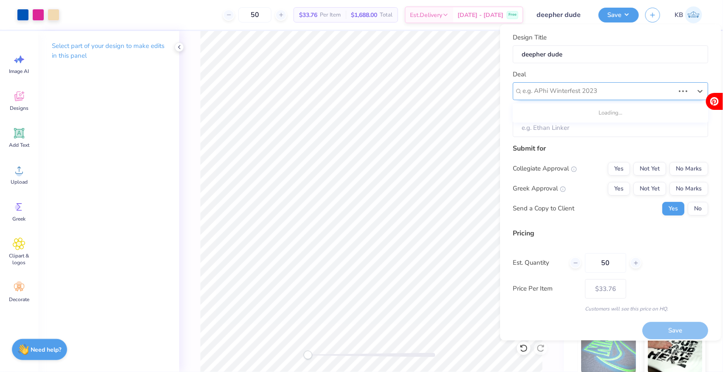
click at [617, 87] on div at bounding box center [599, 91] width 152 height 11
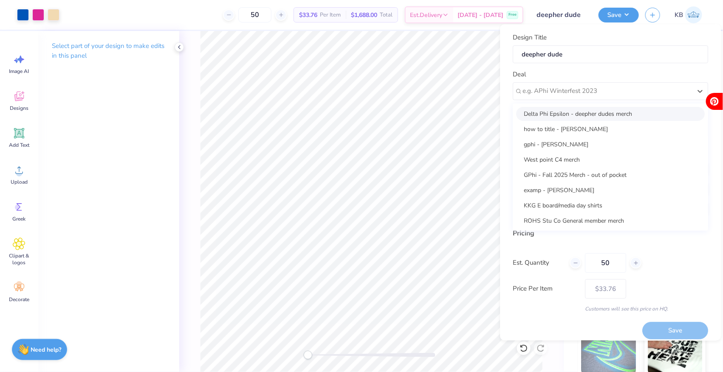
click at [615, 111] on div "Delta Phi Epsilon - deepher dudes merch" at bounding box center [610, 114] width 189 height 14
type input "Ella Maniloff"
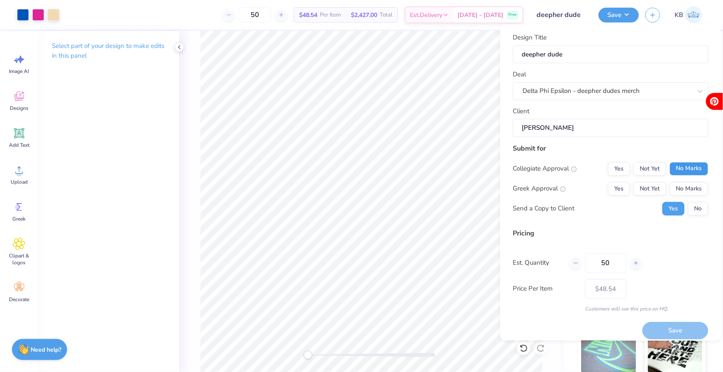
click at [682, 170] on button "No Marks" at bounding box center [689, 169] width 39 height 14
click at [657, 184] on button "Not Yet" at bounding box center [650, 189] width 33 height 14
click at [649, 326] on button "Save" at bounding box center [675, 331] width 66 height 17
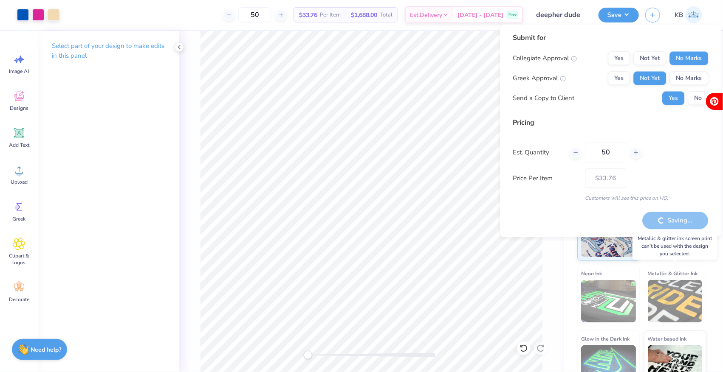
type input "– –"
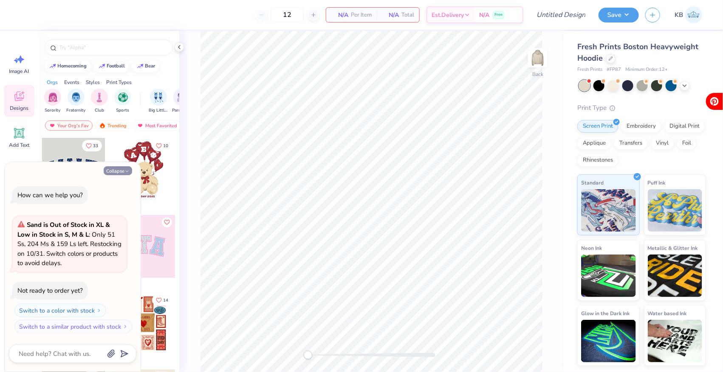
click at [118, 169] on button "Collapse" at bounding box center [118, 170] width 28 height 9
type textarea "x"
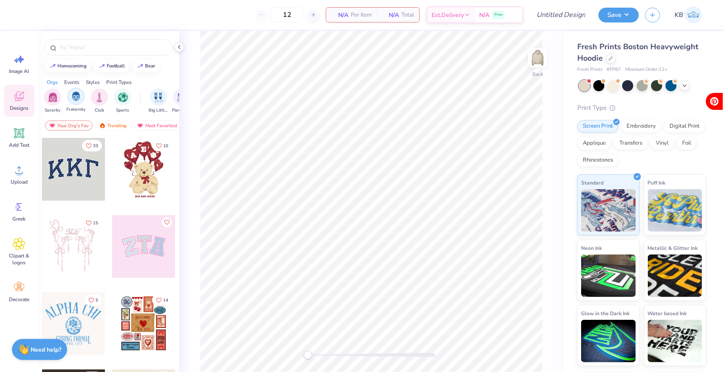
click at [75, 97] on img "filter for Fraternity" at bounding box center [75, 97] width 9 height 10
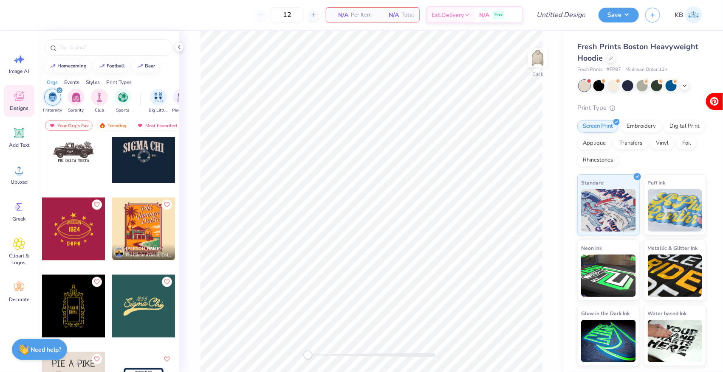
scroll to position [2186, 0]
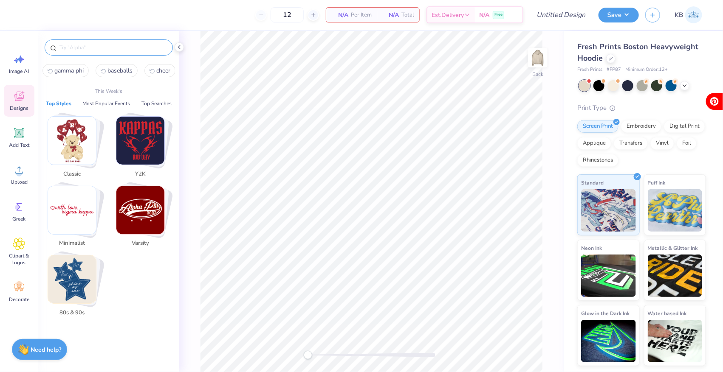
click at [103, 45] on input "text" at bounding box center [113, 47] width 109 height 8
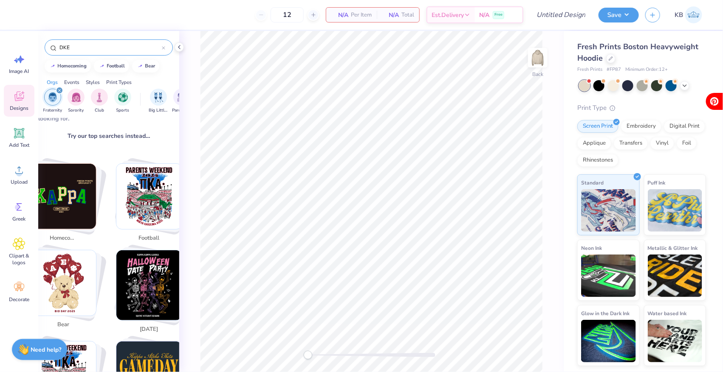
scroll to position [0, 0]
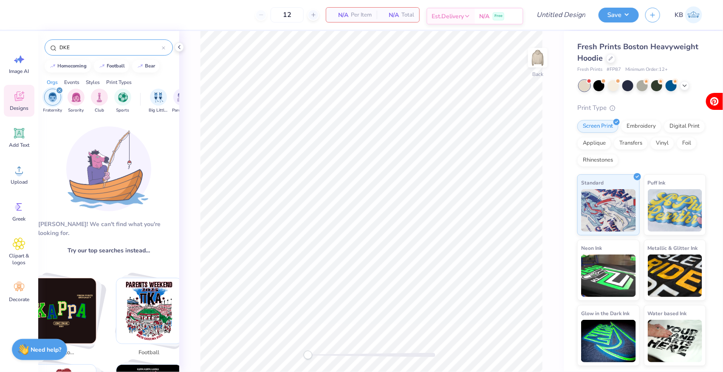
type input "DKE"
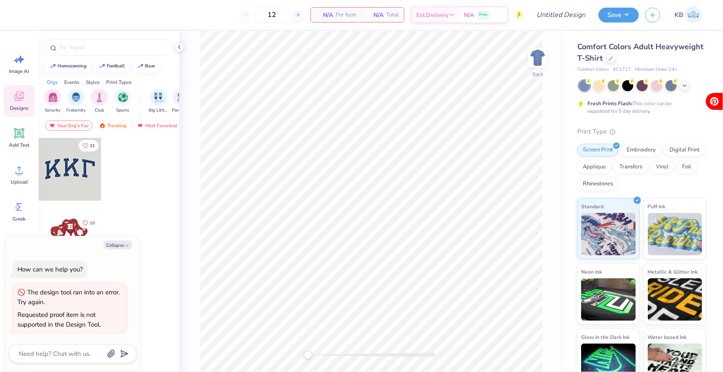
type textarea "x"
